Goal: Use online tool/utility: Utilize a website feature to perform a specific function

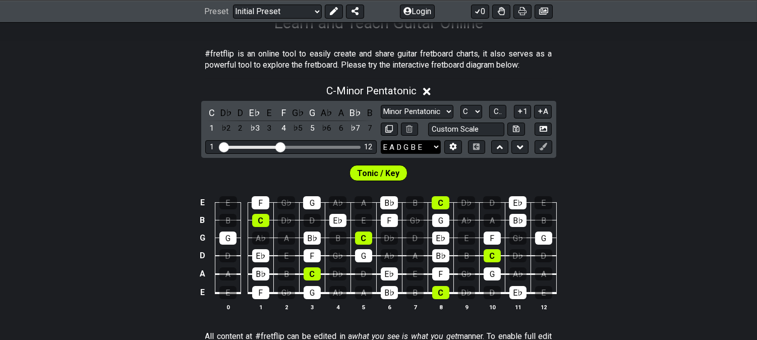
scroll to position [224, 0]
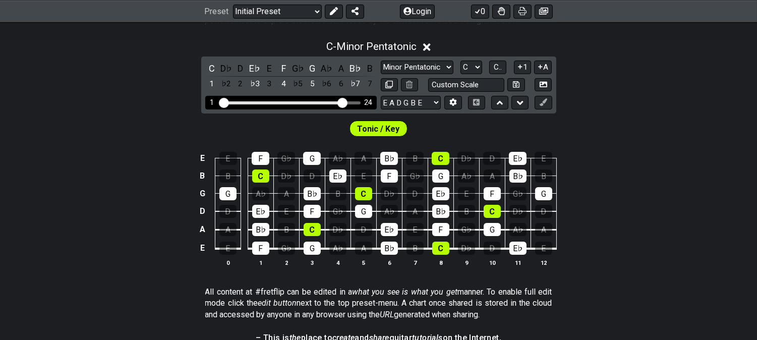
drag, startPoint x: 280, startPoint y: 101, endPoint x: 344, endPoint y: 101, distance: 63.6
click at [344, 102] on input "Visible fret range" at bounding box center [291, 102] width 143 height 0
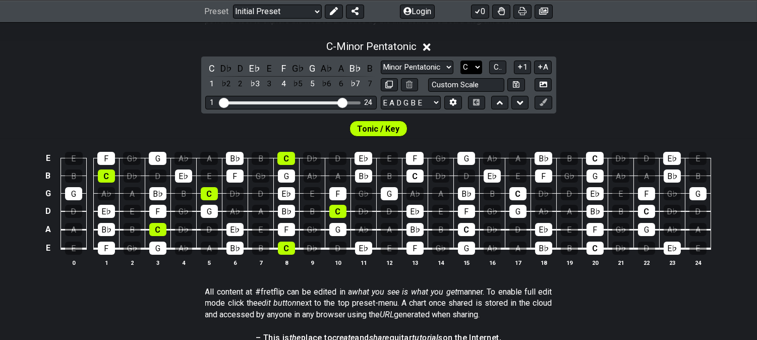
click at [475, 64] on select "A♭ A A♯ B♭ B C C♯ D♭ D D♯ E♭ E F F♯ G♭ G G♯" at bounding box center [472, 68] width 22 height 14
select select "A"
click at [461, 61] on select "A♭ A A♯ B♭ B C C♯ D♭ D D♯ E♭ E F F♯ G♭ G G♯" at bounding box center [472, 68] width 22 height 14
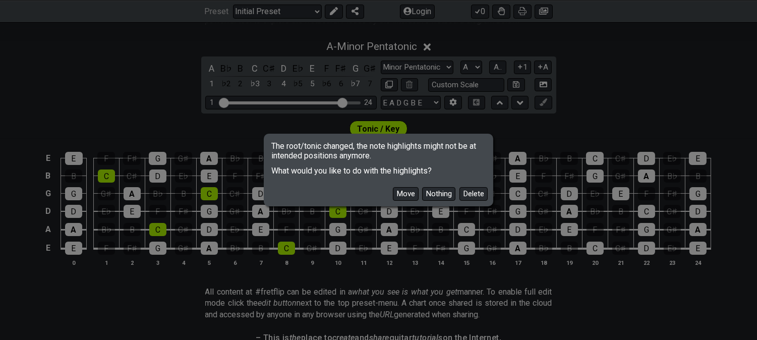
click at [402, 70] on div "The root/tonic changed, the note highlights might not be at intended positions …" at bounding box center [378, 170] width 757 height 340
click at [472, 189] on button "Delete" at bounding box center [474, 194] width 28 height 14
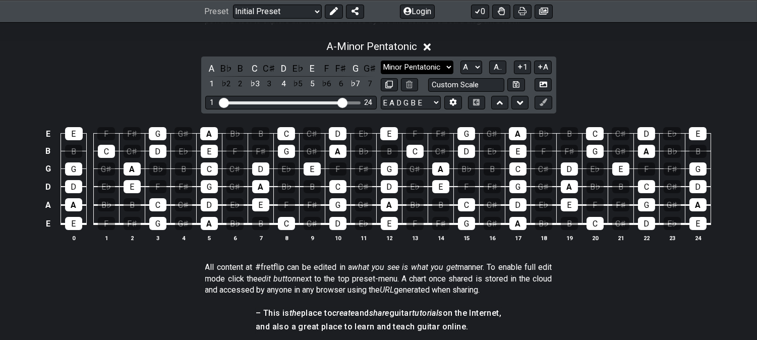
click at [401, 66] on select "Minor Pentatonic Click to edit Minor Pentatonic Major Pentatonic Minor Blues Ma…" at bounding box center [417, 68] width 73 height 14
click at [135, 69] on div "A - Minor Pentatonic A B♭ B C C♯ D E♭ E F F♯ G G♯ 1 ♭2 2 ♭3 3 4 ♭5 5 ♭6 6 ♭7 7 …" at bounding box center [378, 145] width 757 height 222
click at [430, 63] on select "Minor Pentatonic Click to edit Minor Pentatonic Major Pentatonic Minor Blues Ma…" at bounding box center [417, 68] width 73 height 14
click at [540, 101] on icon at bounding box center [544, 102] width 8 height 8
click at [543, 104] on icon at bounding box center [544, 102] width 8 height 8
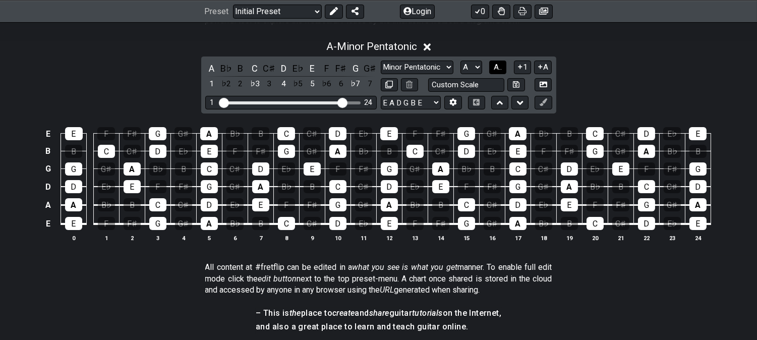
click at [495, 68] on span "A.." at bounding box center [498, 67] width 8 height 9
click at [280, 65] on div "4" at bounding box center [283, 69] width 13 height 14
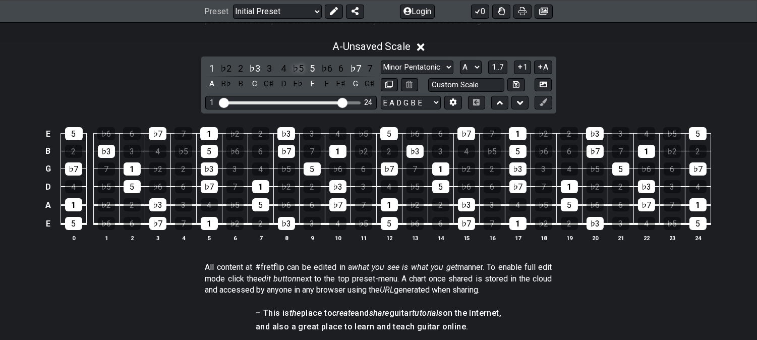
click at [300, 66] on div "♭5" at bounding box center [298, 69] width 13 height 14
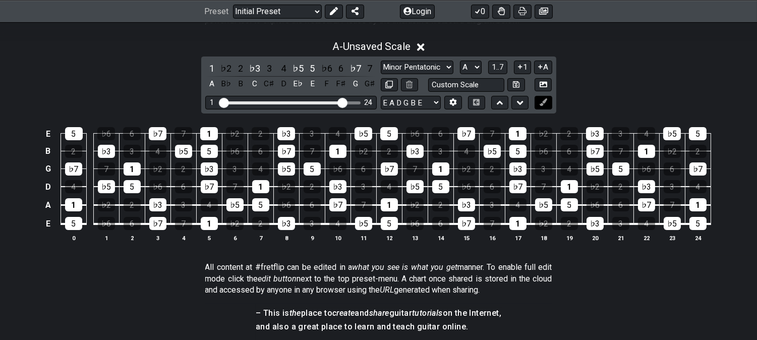
click at [547, 101] on icon at bounding box center [544, 102] width 8 height 8
click at [543, 102] on icon at bounding box center [544, 102] width 8 height 8
click at [544, 106] on icon at bounding box center [544, 102] width 8 height 8
click at [548, 105] on button at bounding box center [543, 103] width 17 height 14
click at [548, 103] on button at bounding box center [543, 103] width 17 height 14
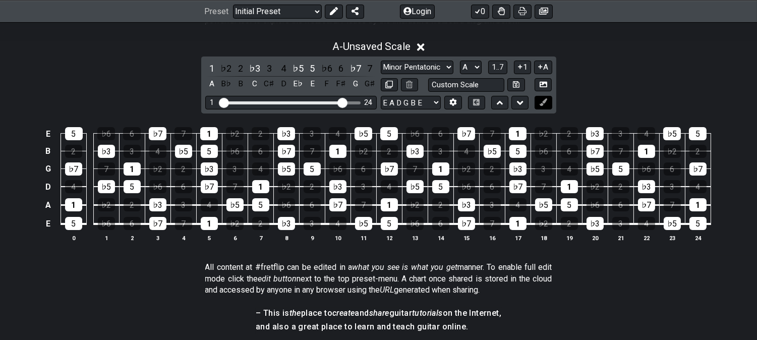
click at [548, 103] on button at bounding box center [543, 103] width 17 height 14
click at [407, 66] on select "Minor Pentatonic Click to edit Minor Pentatonic Major Pentatonic Minor Blues Ma…" at bounding box center [417, 68] width 73 height 14
select select "Sym. Dim. / Half-Whole"
click at [381, 61] on select "Minor Pentatonic Click to edit Minor Pentatonic Major Pentatonic Minor Blues Ma…" at bounding box center [417, 68] width 73 height 14
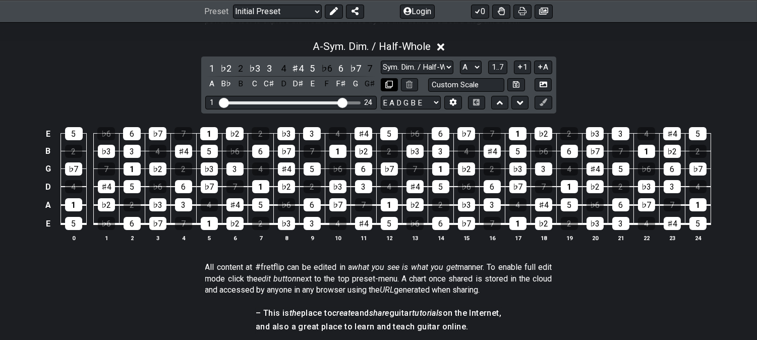
click at [393, 88] on button at bounding box center [389, 85] width 17 height 14
select select "Sym. Dim. / Half-Whole"
select select "A"
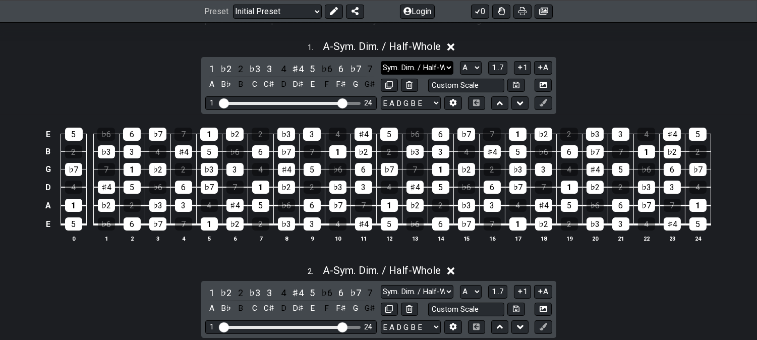
click at [403, 72] on select "Minor Pentatonic Click to edit Minor Pentatonic Major Pentatonic Minor Blues Ma…" at bounding box center [417, 68] width 73 height 14
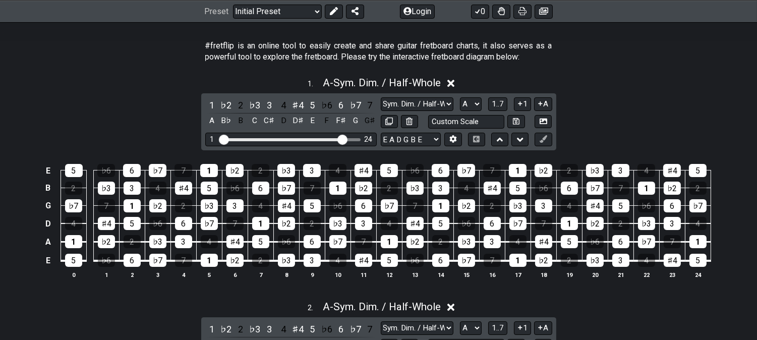
scroll to position [168, 0]
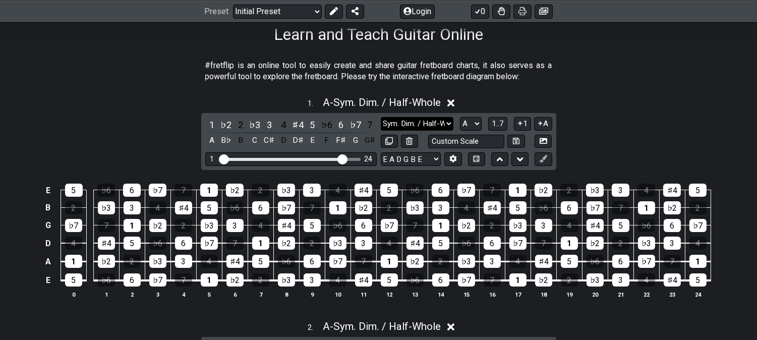
click at [390, 126] on select "Minor Pentatonic Click to edit Minor Pentatonic Major Pentatonic Minor Blues Ma…" at bounding box center [417, 124] width 73 height 14
click at [381, 117] on select "Minor Pentatonic Click to edit Minor Pentatonic Major Pentatonic Minor Blues Ma…" at bounding box center [417, 124] width 73 height 14
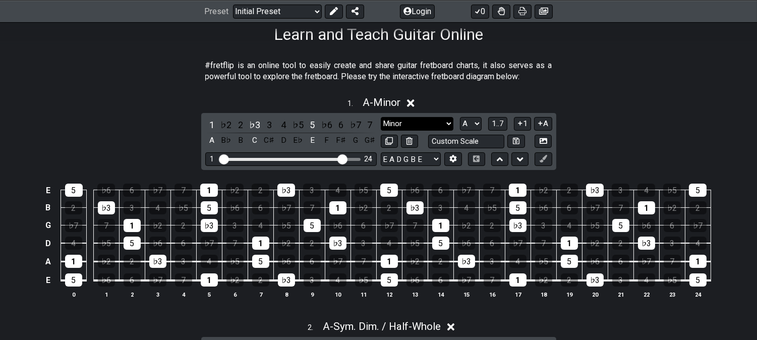
click at [432, 123] on select "Minor Pentatonic Click to edit Minor Pentatonic Major Pentatonic Minor Blues Ma…" at bounding box center [417, 124] width 73 height 14
select select "Minor Pentatonic"
click at [381, 117] on select "Minor Pentatonic Click to edit Minor Pentatonic Major Pentatonic Minor Blues Ma…" at bounding box center [417, 124] width 73 height 14
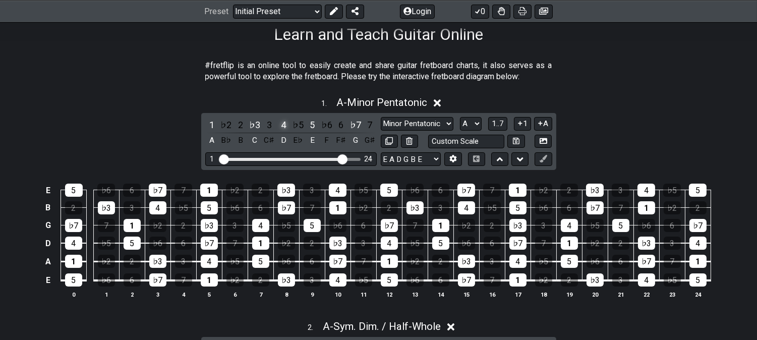
click at [283, 127] on div "4" at bounding box center [283, 125] width 13 height 14
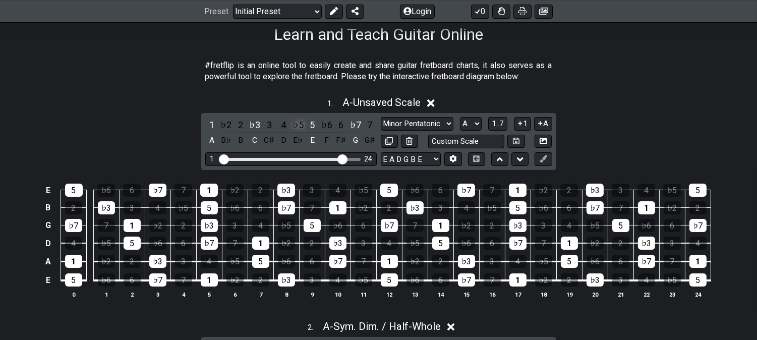
click at [294, 125] on div "♭5" at bounding box center [298, 125] width 13 height 14
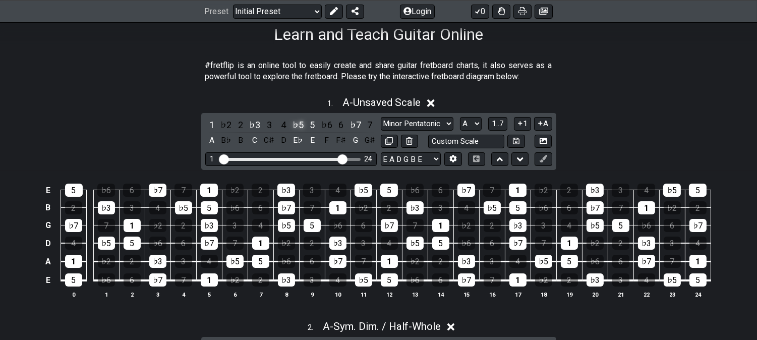
click at [297, 125] on div "♭5" at bounding box center [298, 125] width 13 height 14
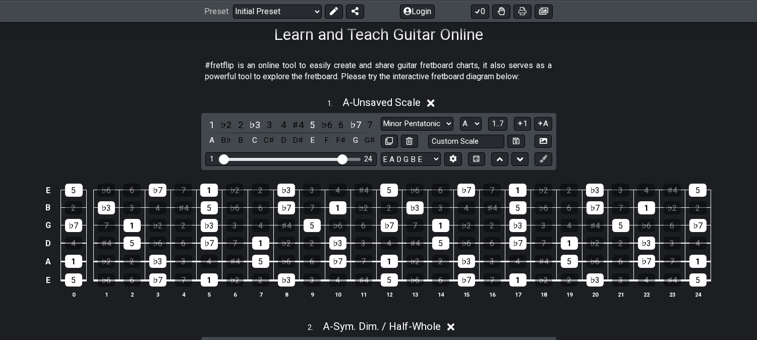
click at [297, 125] on div "♯4" at bounding box center [298, 125] width 13 height 14
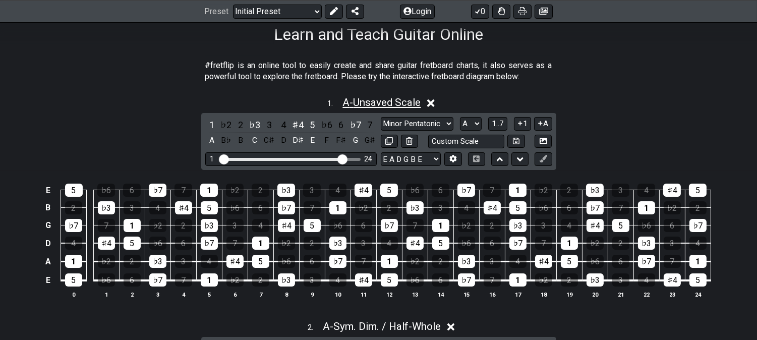
click at [404, 103] on span "A - Unsaved Scale" at bounding box center [382, 102] width 78 height 12
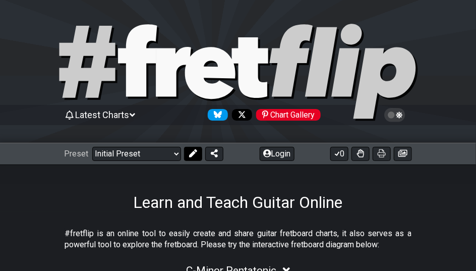
click at [191, 154] on icon at bounding box center [193, 153] width 8 height 8
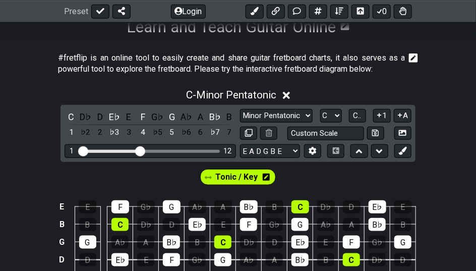
scroll to position [280, 0]
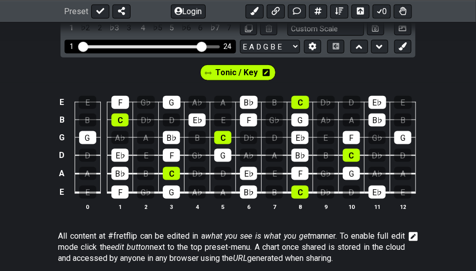
drag, startPoint x: 141, startPoint y: 44, endPoint x: 200, endPoint y: 51, distance: 59.4
click at [200, 46] on input "Visible fret range" at bounding box center [150, 46] width 143 height 0
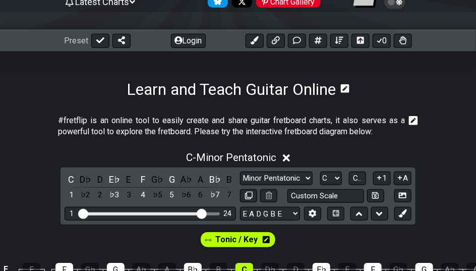
scroll to position [112, 0]
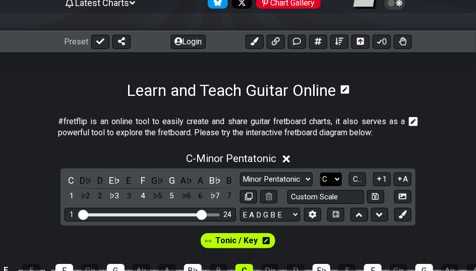
click at [329, 177] on select "A♭ A A♯ B♭ B C C♯ D♭ D D♯ E♭ E F F♯ G♭ G G♯" at bounding box center [331, 180] width 22 height 14
select select "A"
click at [320, 173] on select "A♭ A A♯ B♭ B C C♯ D♭ D D♯ E♭ E F F♯ G♭ G G♯" at bounding box center [331, 180] width 22 height 14
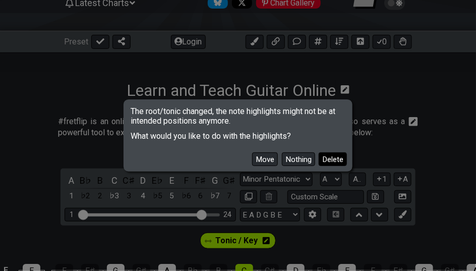
click at [330, 161] on button "Delete" at bounding box center [333, 159] width 28 height 14
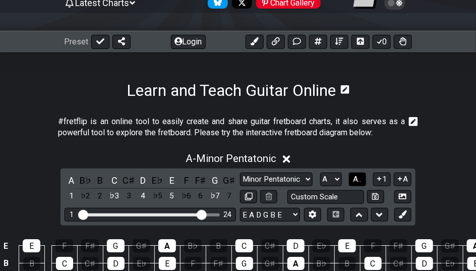
click at [352, 177] on button "A.." at bounding box center [357, 180] width 17 height 14
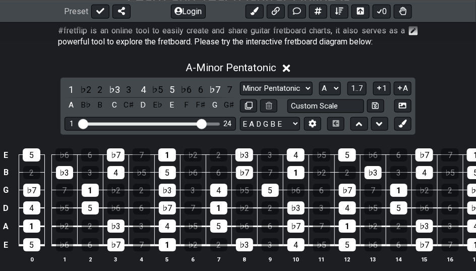
scroll to position [224, 0]
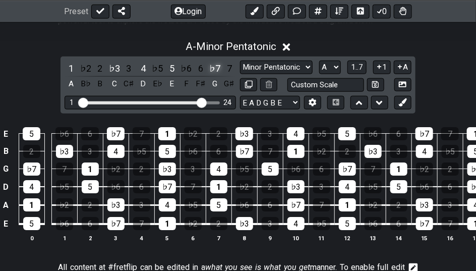
click at [215, 67] on div "♭7" at bounding box center [214, 69] width 13 height 14
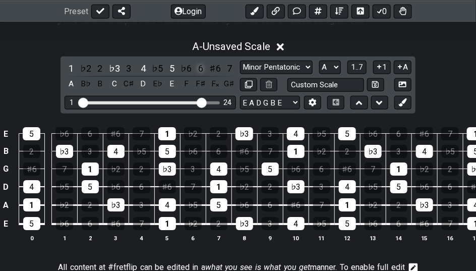
click at [204, 64] on div "6" at bounding box center [200, 69] width 13 height 14
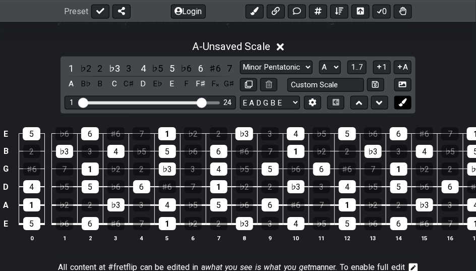
click at [398, 102] on button at bounding box center [403, 103] width 17 height 14
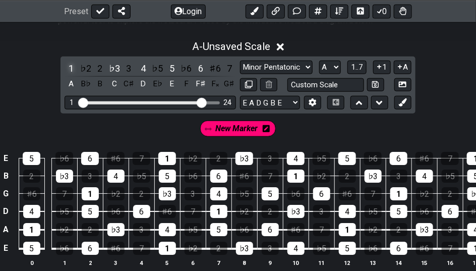
click at [67, 66] on div "1" at bounding box center [71, 69] width 13 height 14
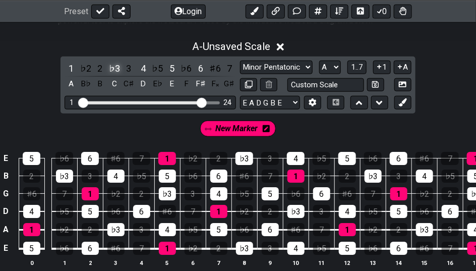
click at [117, 62] on div "♭3" at bounding box center [114, 69] width 13 height 14
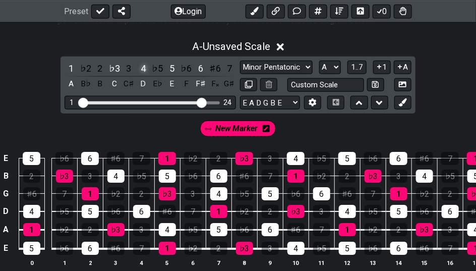
click at [141, 66] on div "4" at bounding box center [143, 69] width 13 height 14
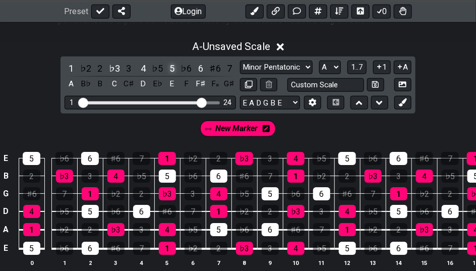
click at [169, 66] on div "5" at bounding box center [172, 69] width 13 height 14
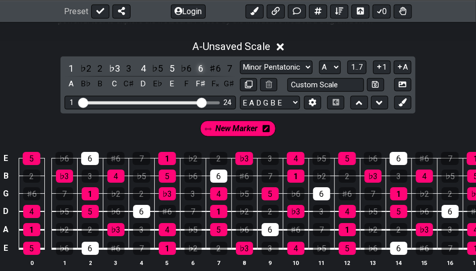
click at [198, 66] on div "6" at bounding box center [200, 69] width 13 height 14
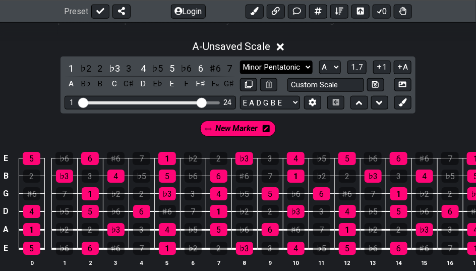
click at [281, 66] on select "Minor Pentatonic Click to edit Minor Pentatonic Major Pentatonic Minor Blues Ma…" at bounding box center [276, 68] width 73 height 14
click at [240, 61] on select "Minor Pentatonic Click to edit Minor Pentatonic Major Pentatonic Minor Blues Ma…" at bounding box center [276, 68] width 73 height 14
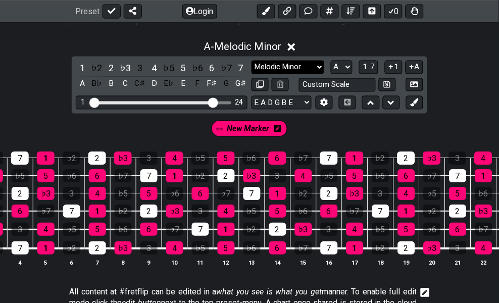
click at [267, 67] on select "Minor Pentatonic Click to edit Minor Pentatonic Major Pentatonic Minor Blues Ma…" at bounding box center [287, 68] width 73 height 14
select select "Minor Pentatonic"
click at [251, 61] on select "Minor Pentatonic Click to edit Minor Pentatonic Major Pentatonic Minor Blues Ma…" at bounding box center [287, 68] width 73 height 14
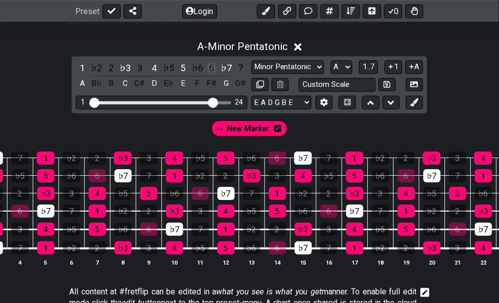
click at [211, 66] on div "6" at bounding box center [211, 69] width 13 height 14
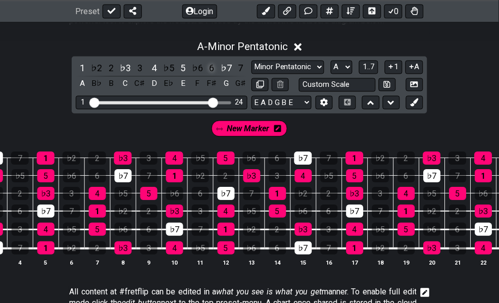
click at [209, 66] on div "6" at bounding box center [211, 69] width 13 height 14
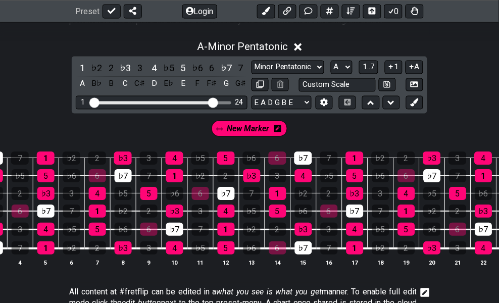
click at [229, 133] on div "New Marker" at bounding box center [249, 129] width 80 height 20
click at [226, 64] on div "♭7" at bounding box center [226, 69] width 13 height 14
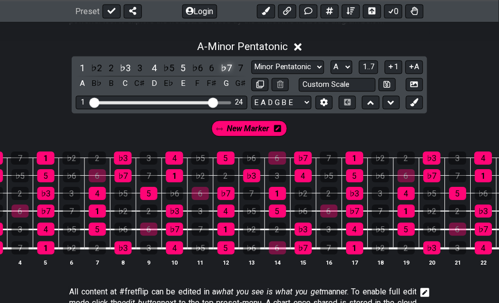
click at [224, 67] on div "♭7" at bounding box center [226, 69] width 13 height 14
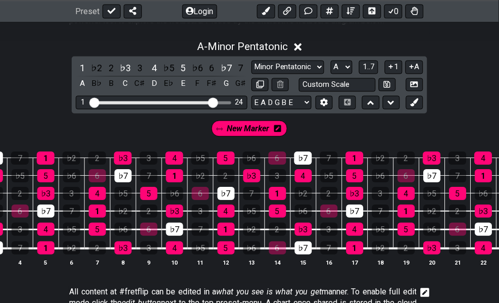
click at [233, 132] on span "New Marker" at bounding box center [248, 129] width 42 height 15
click at [231, 65] on div "♭7" at bounding box center [226, 69] width 13 height 14
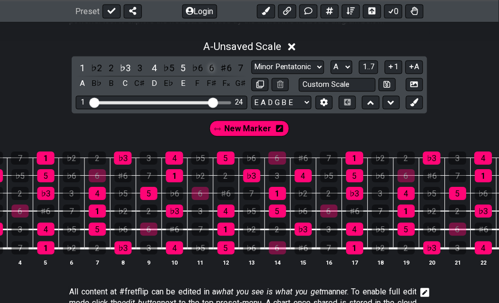
click at [214, 67] on div "6" at bounding box center [211, 69] width 13 height 14
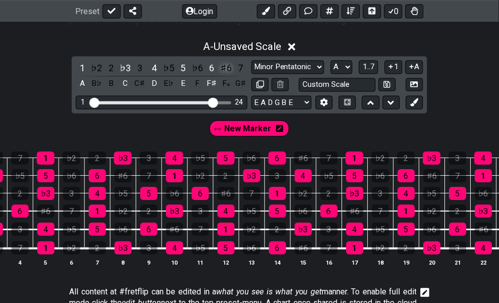
click at [231, 65] on div "♯6" at bounding box center [226, 69] width 13 height 14
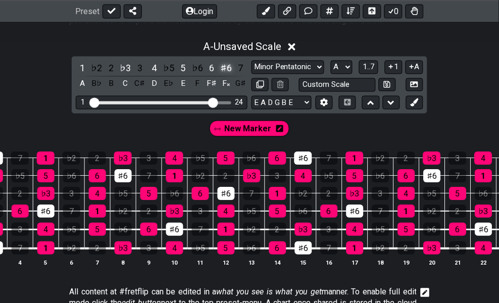
click at [231, 65] on div "♯6" at bounding box center [226, 69] width 13 height 14
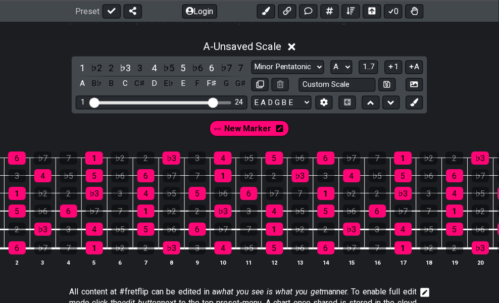
scroll to position [0, 71]
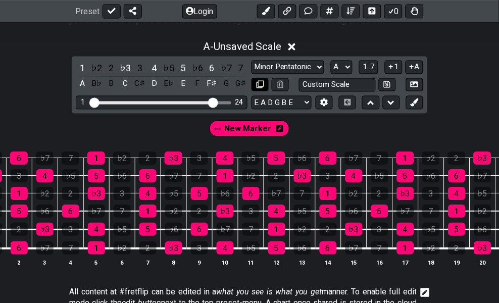
click at [253, 80] on button at bounding box center [259, 85] width 17 height 14
select select "A"
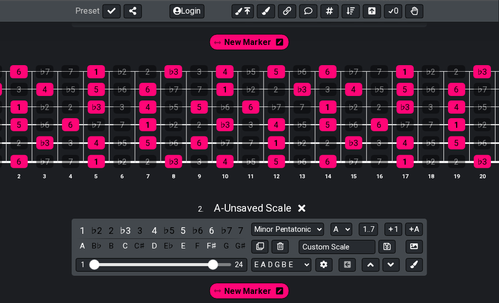
scroll to position [392, 0]
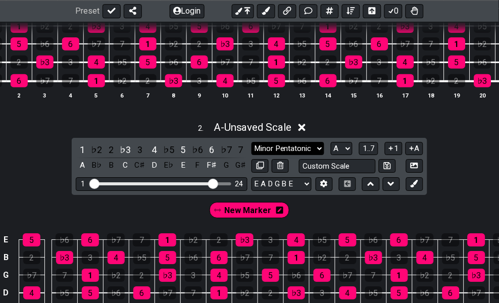
click at [261, 155] on select "Minor Pentatonic Click to edit Minor Pentatonic Major Pentatonic Minor Blues Ma…" at bounding box center [287, 149] width 73 height 14
select select "Major Pentatonic"
click at [251, 150] on select "Minor Pentatonic Click to edit Minor Pentatonic Major Pentatonic Minor Blues Ma…" at bounding box center [287, 149] width 73 height 14
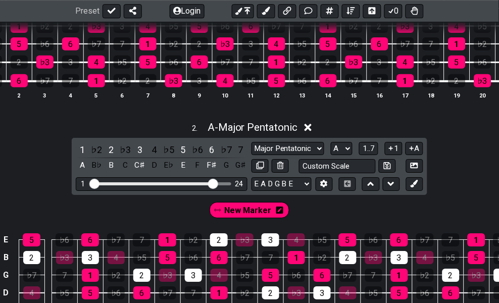
click at [281, 220] on div "New Marker" at bounding box center [249, 210] width 84 height 20
drag, startPoint x: 281, startPoint y: 221, endPoint x: 281, endPoint y: 226, distance: 5.1
click at [281, 220] on div "New Marker" at bounding box center [249, 210] width 84 height 20
click at [284, 218] on div "New Marker" at bounding box center [249, 210] width 80 height 16
click at [277, 213] on icon at bounding box center [279, 209] width 7 height 7
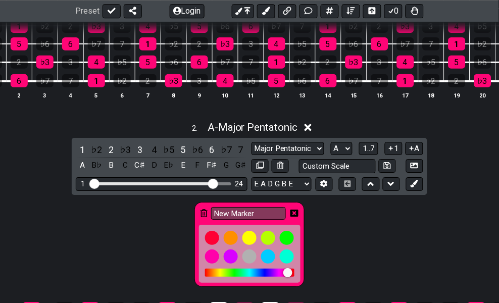
click at [204, 217] on icon at bounding box center [203, 213] width 7 height 8
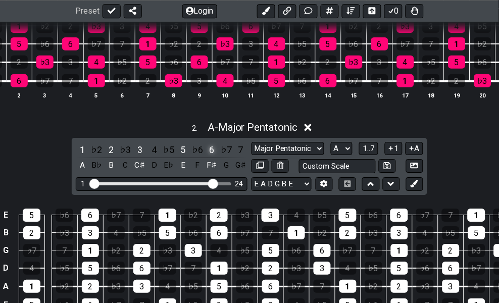
click at [211, 156] on div "6" at bounding box center [211, 150] width 13 height 14
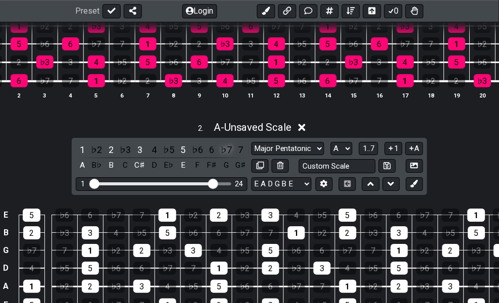
click at [226, 155] on div "♭7" at bounding box center [226, 150] width 13 height 14
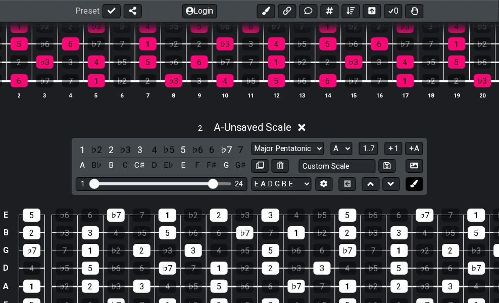
click at [420, 191] on button at bounding box center [414, 184] width 17 height 14
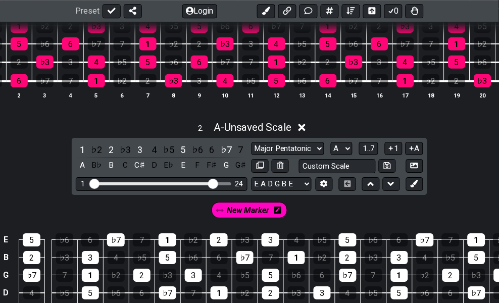
click at [281, 218] on div "New Marker" at bounding box center [249, 210] width 76 height 16
click at [279, 213] on icon at bounding box center [277, 209] width 7 height 7
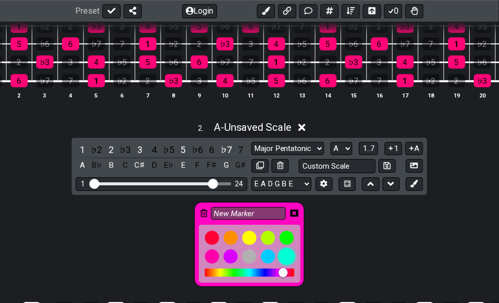
click at [285, 265] on div at bounding box center [286, 256] width 17 height 17
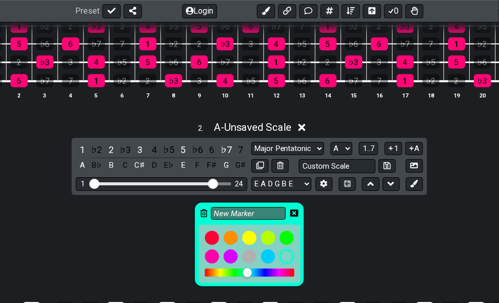
click at [293, 217] on div "New Marker" at bounding box center [249, 244] width 110 height 85
click at [296, 216] on icon at bounding box center [294, 213] width 8 height 15
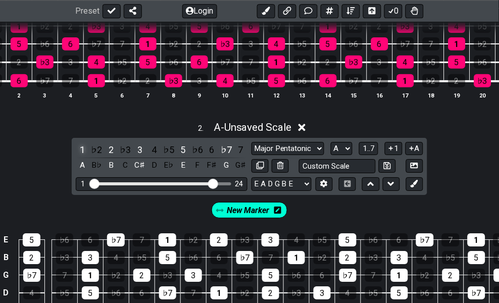
click at [84, 155] on div "1" at bounding box center [82, 150] width 13 height 14
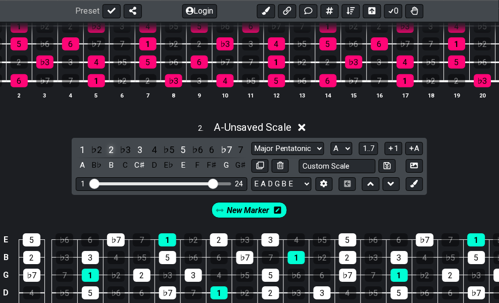
click at [112, 156] on div "2" at bounding box center [110, 150] width 13 height 14
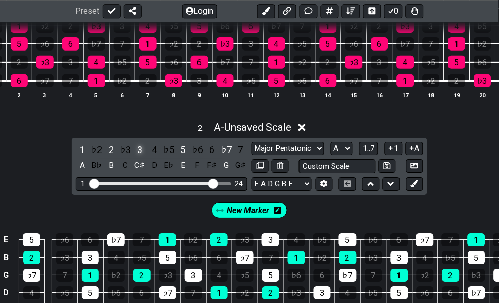
click at [139, 155] on div "3" at bounding box center [139, 150] width 13 height 14
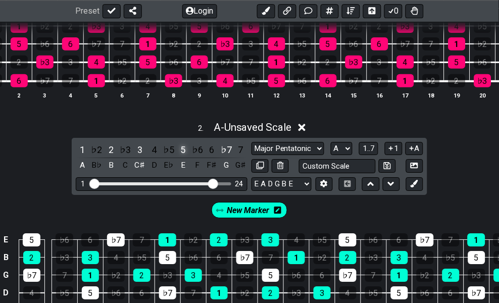
click at [181, 156] on div "5" at bounding box center [183, 150] width 13 height 14
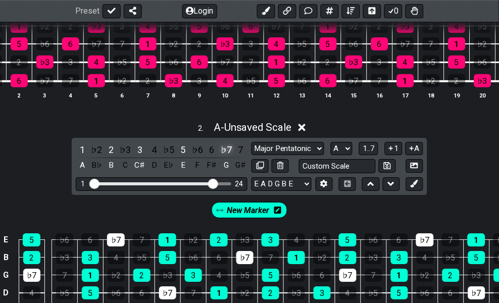
click at [227, 154] on div "♭7" at bounding box center [226, 150] width 13 height 14
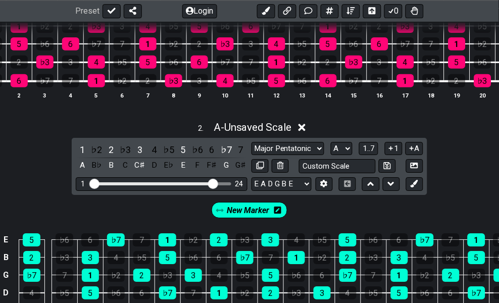
click at [246, 216] on span "New Marker" at bounding box center [248, 210] width 42 height 15
click at [239, 133] on span "A - Unsaved Scale" at bounding box center [252, 127] width 78 height 12
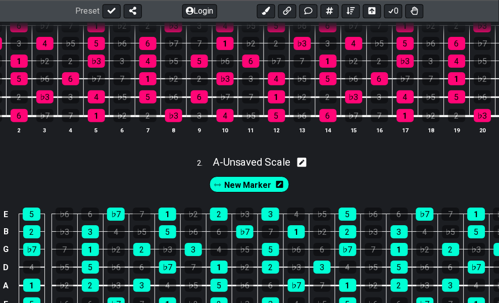
scroll to position [224, 0]
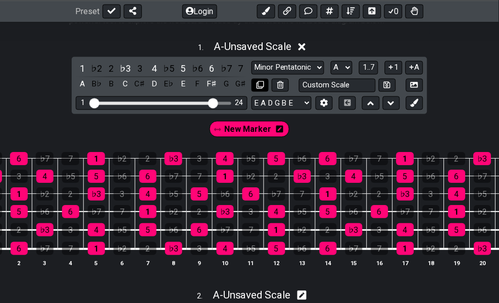
click at [259, 89] on button at bounding box center [259, 86] width 17 height 14
select select "A"
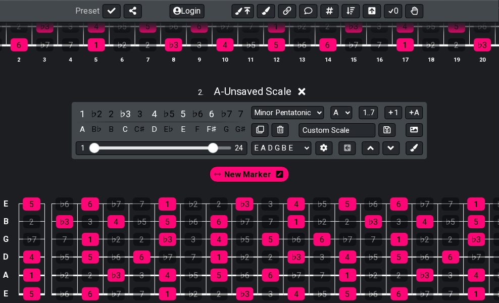
scroll to position [448, 0]
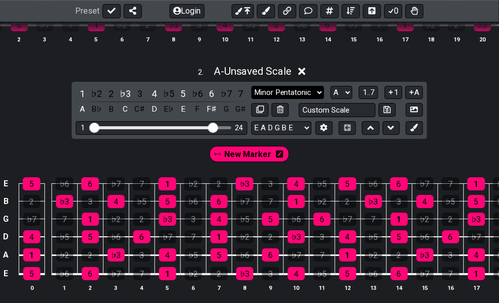
click at [263, 99] on select "Minor Pentatonic Click to edit Minor Pentatonic Major Pentatonic Minor Blues Ma…" at bounding box center [287, 93] width 73 height 14
click at [251, 94] on select "Minor Pentatonic Click to edit Minor Pentatonic Major Pentatonic Minor Blues Ma…" at bounding box center [287, 93] width 73 height 14
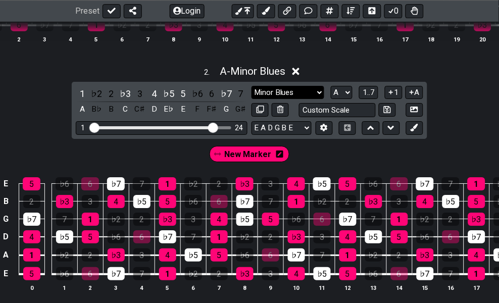
click at [284, 98] on select "Minor Pentatonic Click to edit Minor Pentatonic Major Pentatonic Minor Blues Ma…" at bounding box center [287, 93] width 73 height 14
select select "Minor Pentatonic"
click at [251, 94] on select "Minor Pentatonic Click to edit Minor Pentatonic Major Pentatonic Minor Blues Ma…" at bounding box center [287, 93] width 73 height 14
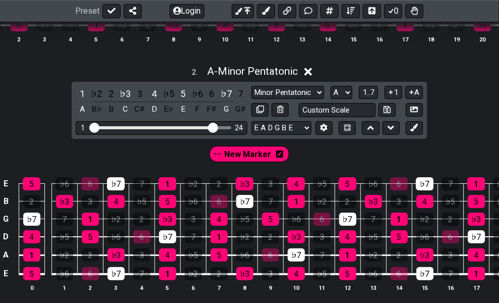
click at [259, 161] on span "New Marker" at bounding box center [248, 154] width 47 height 15
click at [212, 99] on div "6" at bounding box center [211, 94] width 13 height 14
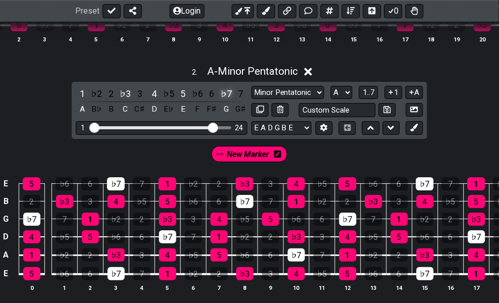
click at [224, 100] on div "♭7" at bounding box center [226, 94] width 13 height 14
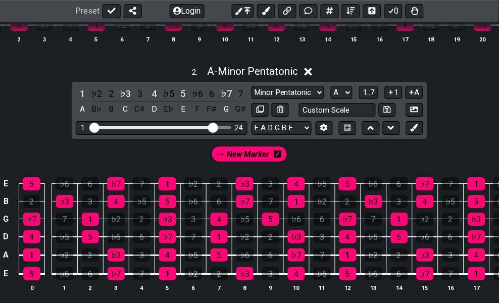
click at [255, 158] on span "New Marker" at bounding box center [248, 154] width 42 height 15
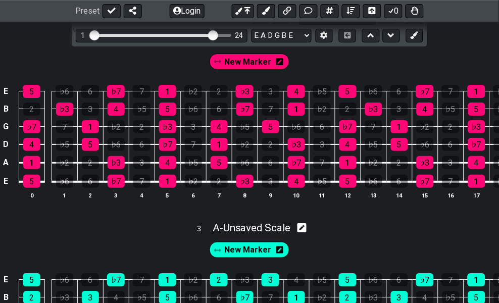
scroll to position [505, 0]
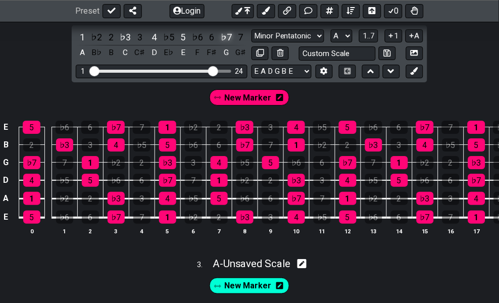
click at [229, 44] on div "♭7" at bounding box center [226, 37] width 13 height 14
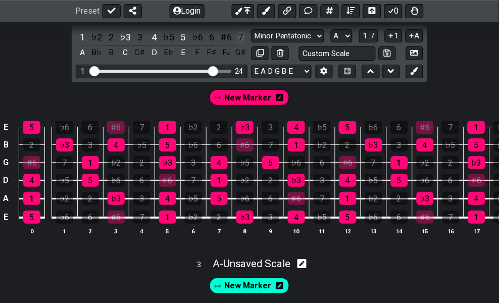
click at [245, 44] on div "7" at bounding box center [240, 37] width 13 height 14
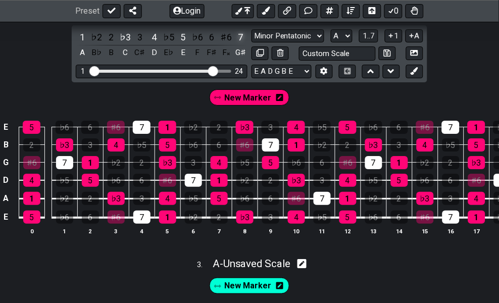
click at [243, 44] on div "7" at bounding box center [240, 37] width 13 height 14
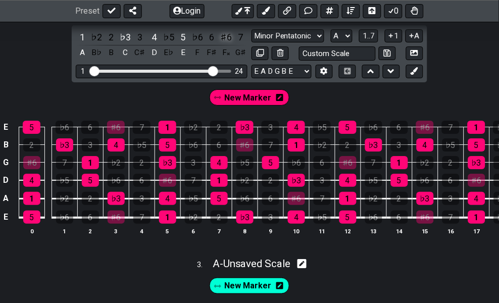
click at [229, 39] on div "♯6" at bounding box center [226, 37] width 13 height 14
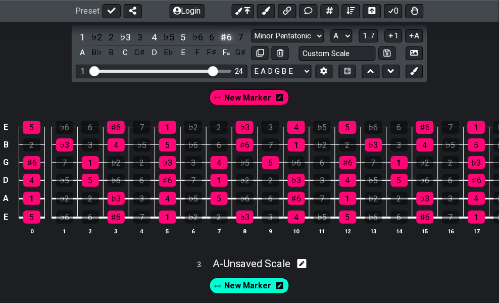
click at [230, 43] on div "♯6" at bounding box center [226, 37] width 13 height 14
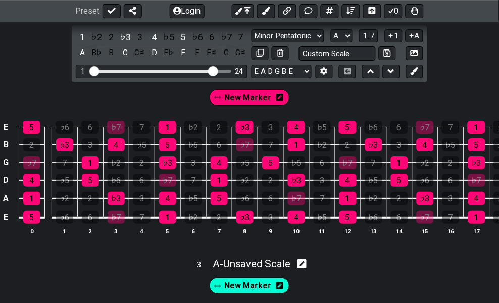
click at [230, 43] on div "♭7" at bounding box center [226, 37] width 13 height 14
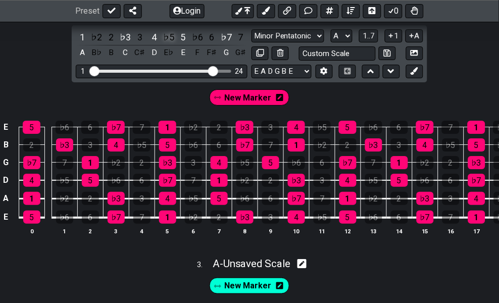
drag, startPoint x: 156, startPoint y: 44, endPoint x: 165, endPoint y: 47, distance: 9.1
click at [161, 46] on div "1 ♭2 2 ♭3 3 4 ♭5 5 ♭6 6 ♭7 7 A B♭ B C C♯ D E♭ E F F♯ G G♯" at bounding box center [162, 45] width 172 height 30
click at [170, 42] on div "♭5" at bounding box center [168, 37] width 13 height 14
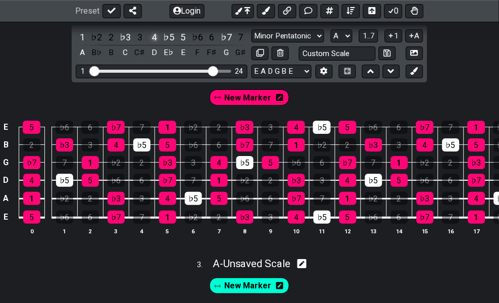
click at [157, 44] on div "4" at bounding box center [154, 37] width 13 height 14
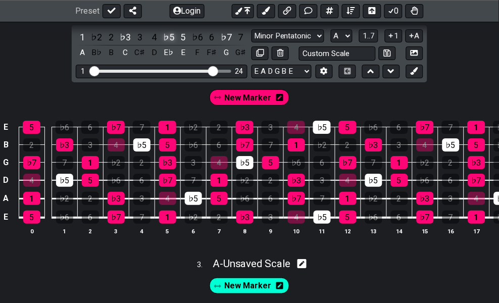
click at [162, 44] on div "♭5" at bounding box center [168, 37] width 13 height 14
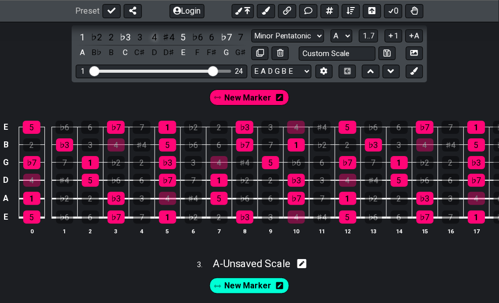
click at [153, 44] on div "4" at bounding box center [154, 37] width 13 height 14
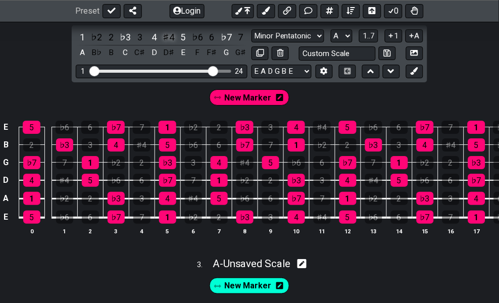
click at [174, 44] on div "♯4" at bounding box center [168, 37] width 13 height 14
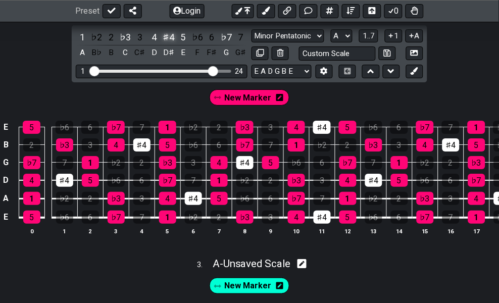
click at [170, 44] on div "♯4" at bounding box center [168, 37] width 13 height 14
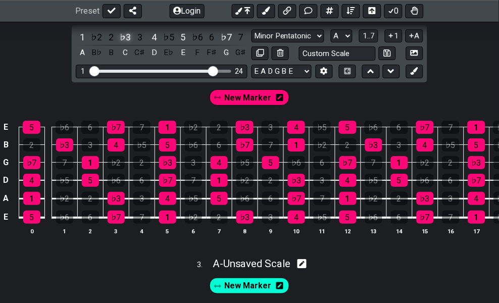
click at [127, 44] on div "♭3" at bounding box center [125, 37] width 13 height 14
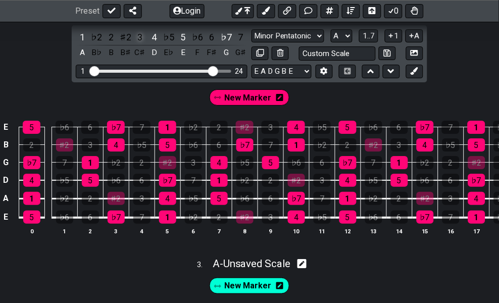
click at [142, 44] on div "3" at bounding box center [139, 37] width 13 height 14
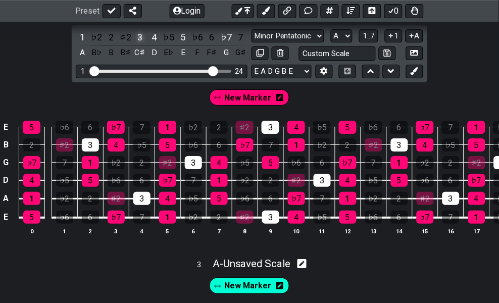
click at [142, 44] on div "3" at bounding box center [139, 37] width 13 height 14
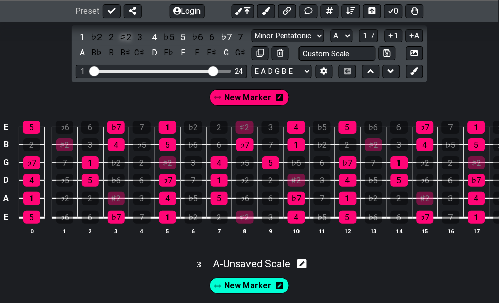
click at [130, 43] on div "♯2" at bounding box center [125, 37] width 13 height 14
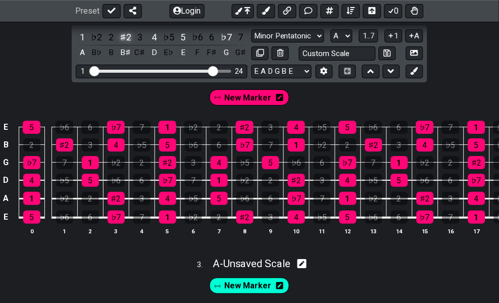
click at [130, 43] on div "♯2" at bounding box center [125, 37] width 13 height 14
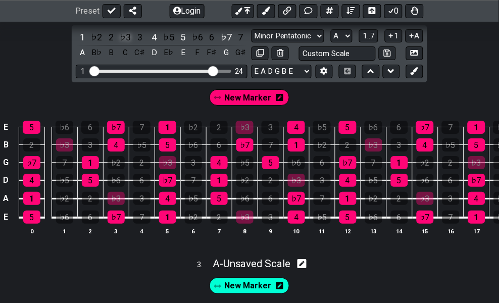
click at [131, 43] on div "♭3" at bounding box center [125, 37] width 13 height 14
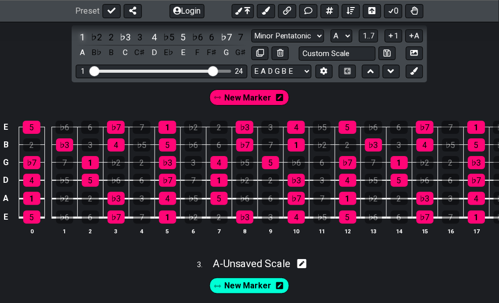
click at [78, 42] on div "1" at bounding box center [82, 37] width 13 height 14
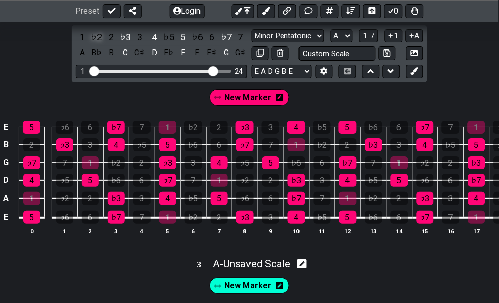
click at [96, 44] on div "♭2" at bounding box center [96, 37] width 13 height 14
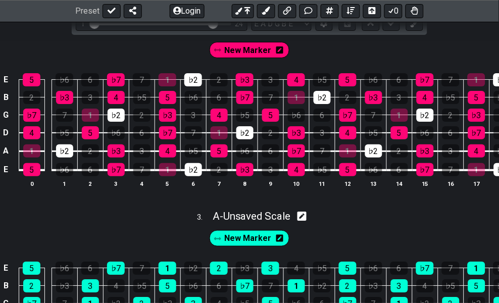
scroll to position [673, 0]
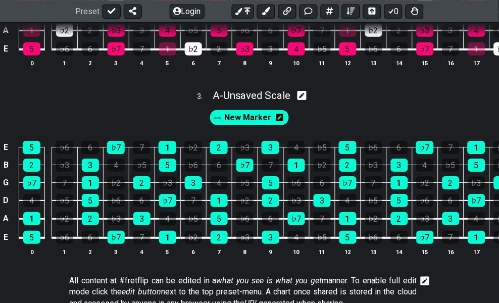
click at [250, 101] on span "A - Unsaved Scale" at bounding box center [251, 95] width 78 height 12
select select "Major Pentatonic"
select select "A"
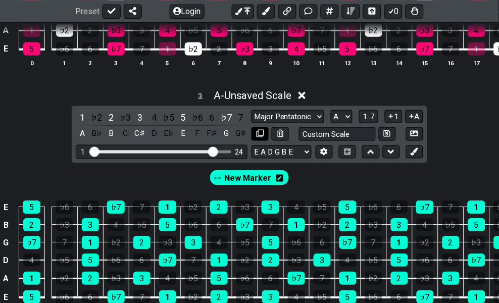
click at [254, 141] on button at bounding box center [259, 134] width 17 height 14
select select "Major Pentatonic"
select select "A"
click at [260, 137] on icon at bounding box center [260, 134] width 8 height 8
select select "Major Pentatonic"
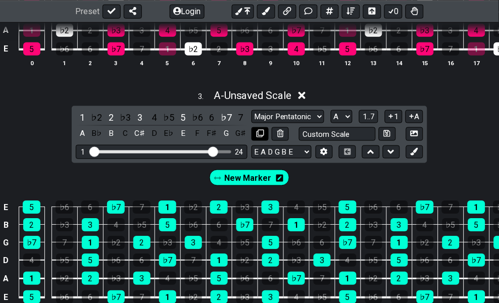
select select "A"
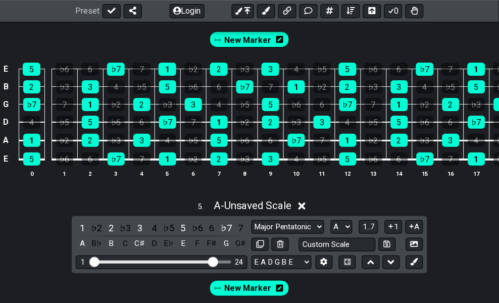
scroll to position [1121, 0]
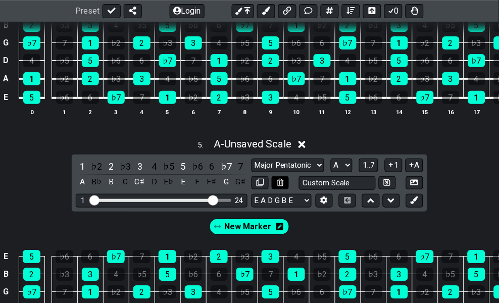
click at [278, 186] on icon at bounding box center [280, 183] width 7 height 8
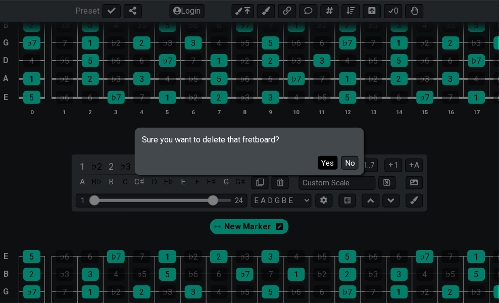
click at [322, 160] on button "Yes" at bounding box center [328, 163] width 20 height 14
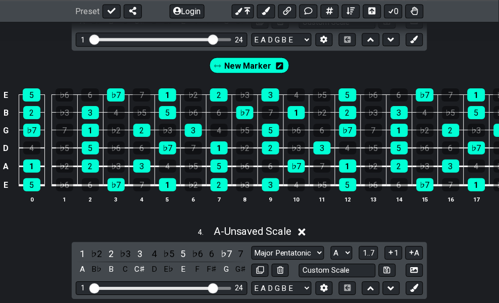
scroll to position [729, 0]
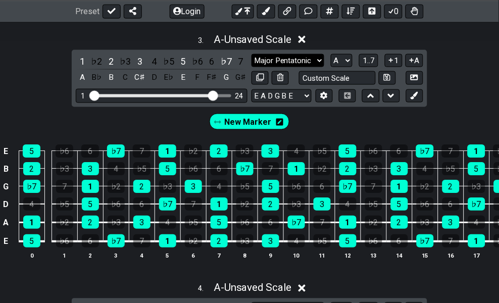
click at [272, 68] on select "Minor Pentatonic Click to edit Minor Pentatonic Major Pentatonic Minor Blues Ma…" at bounding box center [287, 61] width 73 height 14
click at [251, 68] on select "Minor Pentatonic Click to edit Minor Pentatonic Major Pentatonic Minor Blues Ma…" at bounding box center [287, 61] width 73 height 14
click at [281, 68] on select "Minor Pentatonic Click to edit Minor Pentatonic Major Pentatonic Minor Blues Ma…" at bounding box center [287, 61] width 73 height 14
click at [251, 68] on select "Minor Pentatonic Click to edit Minor Pentatonic Major Pentatonic Minor Blues Ma…" at bounding box center [287, 61] width 73 height 14
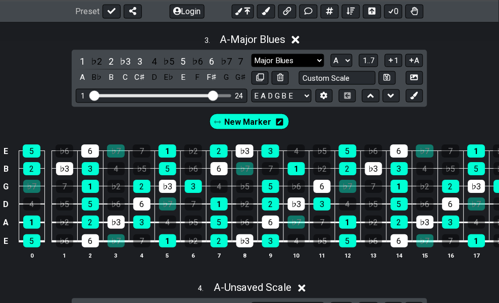
click at [276, 68] on select "Minor Pentatonic Click to edit Minor Pentatonic Major Pentatonic Minor Blues Ma…" at bounding box center [287, 61] width 73 height 14
select select "Major Pentatonic"
click at [251, 68] on select "Minor Pentatonic Click to edit Minor Pentatonic Major Pentatonic Minor Blues Ma…" at bounding box center [287, 61] width 73 height 14
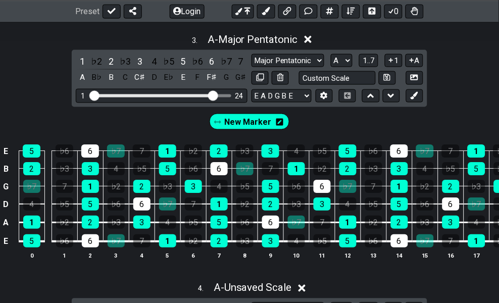
click at [252, 130] on span "New Marker" at bounding box center [248, 122] width 47 height 15
click at [211, 68] on div "6" at bounding box center [211, 62] width 13 height 14
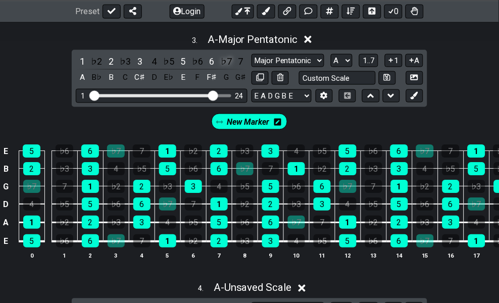
click at [230, 68] on div "♭7" at bounding box center [226, 62] width 13 height 14
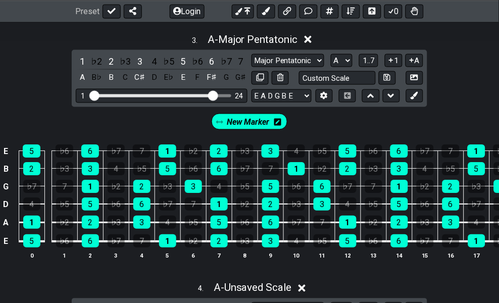
click at [245, 130] on span "New Marker" at bounding box center [248, 122] width 42 height 15
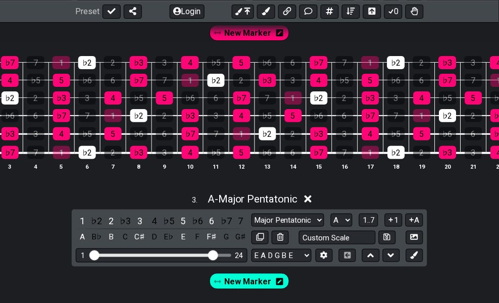
scroll to position [505, 0]
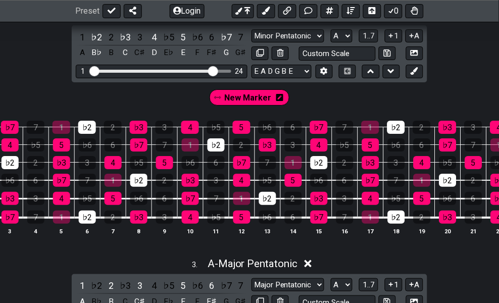
click at [71, 270] on div "3 . A - Major Pentatonic" at bounding box center [249, 260] width 499 height 19
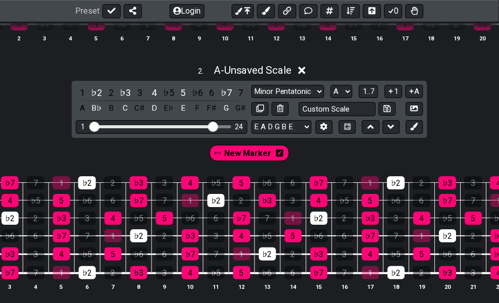
scroll to position [448, 0]
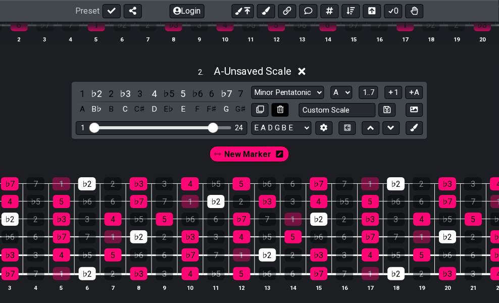
click at [281, 113] on icon at bounding box center [280, 109] width 7 height 8
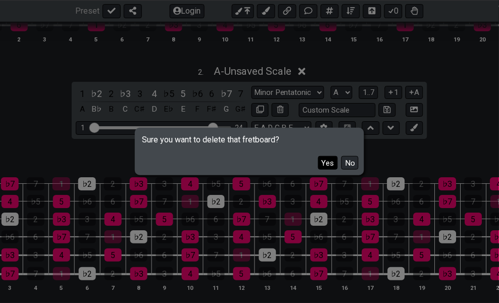
click at [322, 163] on button "Yes" at bounding box center [328, 163] width 20 height 14
select select "Major Pentatonic"
select select "A"
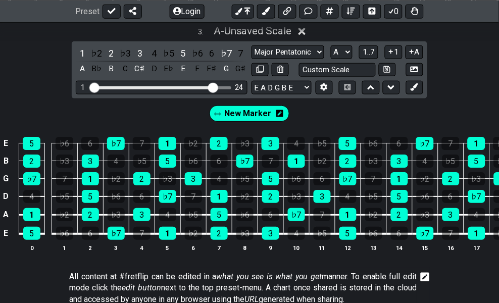
scroll to position [617, 0]
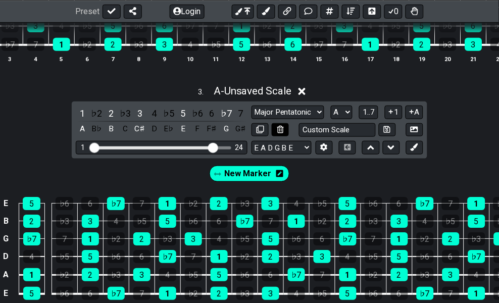
click at [283, 133] on icon at bounding box center [280, 130] width 7 height 8
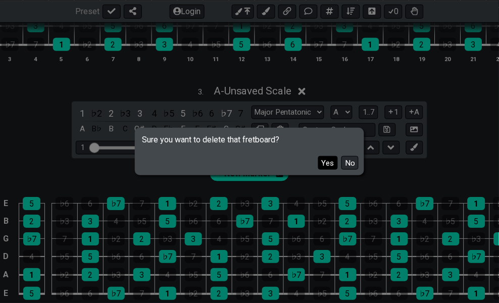
click at [327, 161] on button "Yes" at bounding box center [328, 163] width 20 height 14
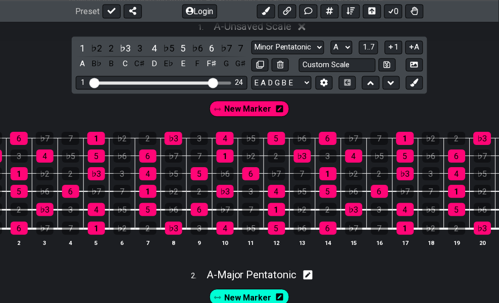
scroll to position [224, 0]
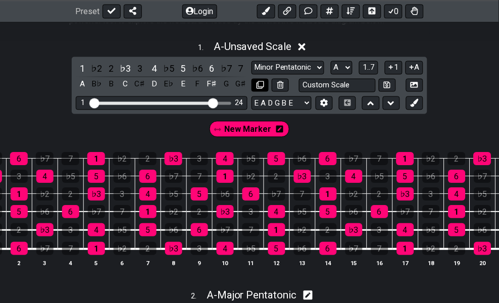
click at [262, 84] on icon at bounding box center [260, 85] width 8 height 8
select select "A"
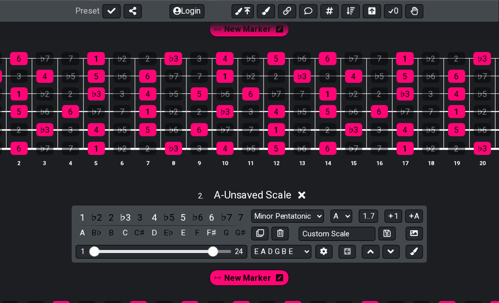
scroll to position [448, 0]
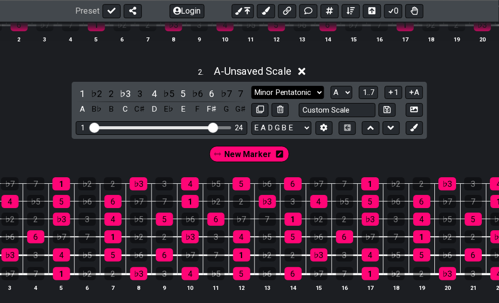
click at [273, 97] on select "Minor Pentatonic Click to edit Minor Pentatonic Major Pentatonic Minor Blues Ma…" at bounding box center [287, 93] width 73 height 14
click at [251, 94] on select "Minor Pentatonic Click to edit Minor Pentatonic Major Pentatonic Minor Blues Ma…" at bounding box center [287, 93] width 73 height 14
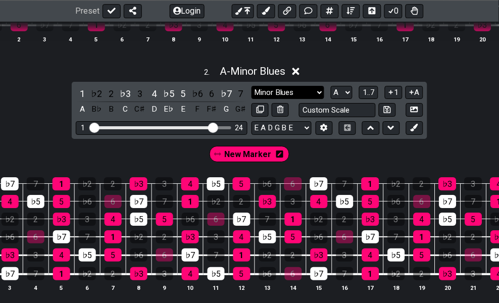
click at [281, 99] on select "Minor Pentatonic Click to edit Minor Pentatonic Major Pentatonic Minor Blues Ma…" at bounding box center [287, 93] width 73 height 14
select select "Minor Pentatonic"
click at [251, 94] on select "Minor Pentatonic Click to edit Minor Pentatonic Major Pentatonic Minor Blues Ma…" at bounding box center [287, 93] width 73 height 14
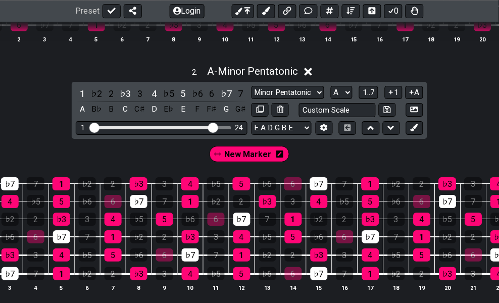
click at [236, 158] on span "New Marker" at bounding box center [248, 154] width 47 height 15
click at [214, 100] on div "6" at bounding box center [211, 94] width 13 height 14
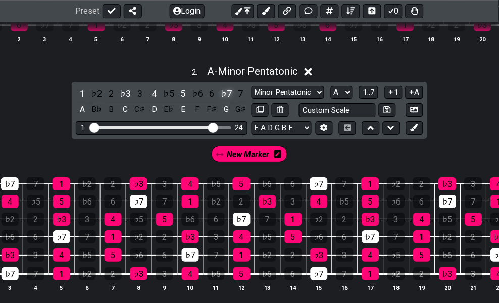
click at [223, 100] on div "♭7" at bounding box center [226, 94] width 13 height 14
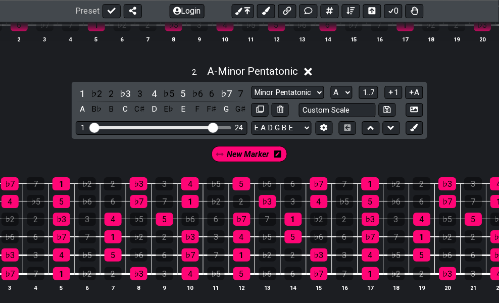
click at [236, 161] on span "New Marker" at bounding box center [248, 154] width 42 height 15
click at [259, 113] on icon at bounding box center [260, 109] width 8 height 8
select select "A"
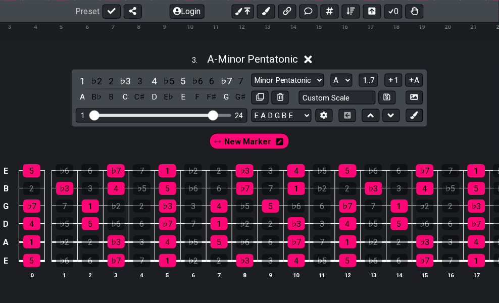
scroll to position [729, 0]
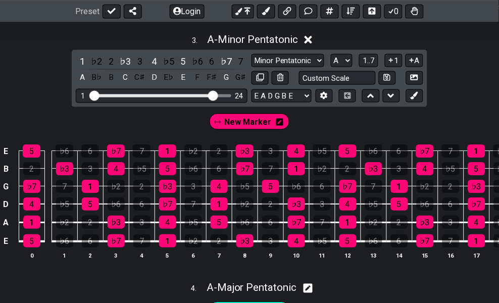
click at [245, 130] on span "New Marker" at bounding box center [248, 122] width 47 height 15
click at [256, 130] on span "New Marker" at bounding box center [248, 122] width 42 height 15
click at [198, 68] on div "♭6" at bounding box center [197, 62] width 13 height 14
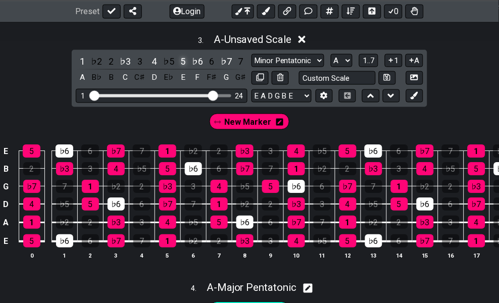
click at [183, 68] on div "5" at bounding box center [183, 62] width 13 height 14
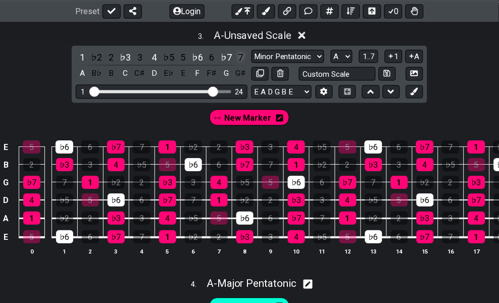
scroll to position [673, 0]
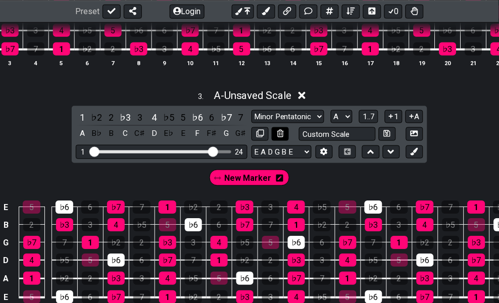
click at [278, 137] on icon at bounding box center [280, 134] width 7 height 8
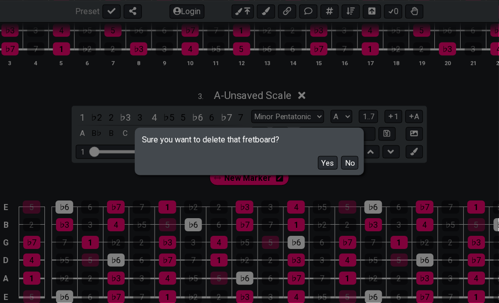
click at [329, 160] on button "Yes" at bounding box center [328, 163] width 20 height 14
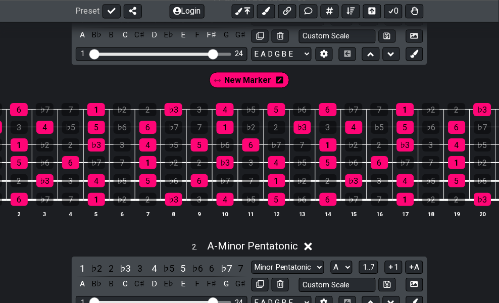
scroll to position [224, 0]
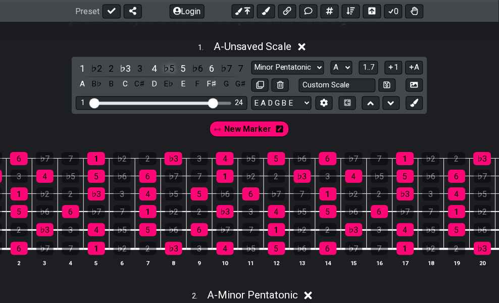
click at [171, 66] on div "♭5" at bounding box center [168, 69] width 13 height 14
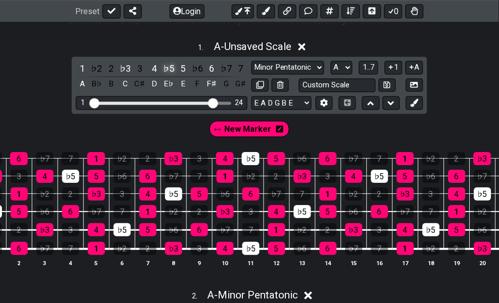
click at [170, 68] on div "♭5" at bounding box center [168, 69] width 13 height 14
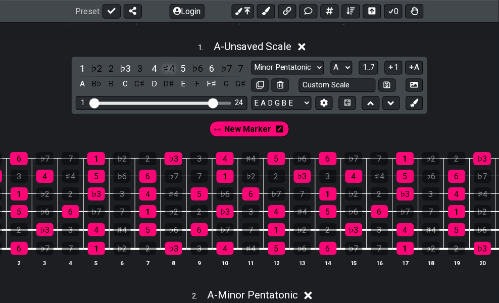
click at [169, 65] on div "♯4" at bounding box center [168, 69] width 13 height 14
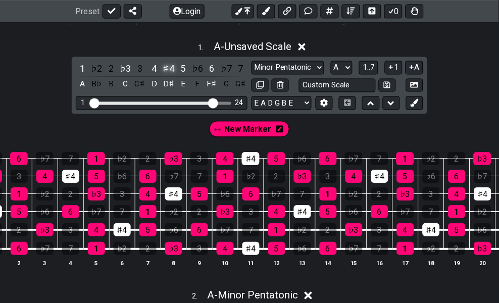
click at [169, 65] on div "♯4" at bounding box center [168, 69] width 13 height 14
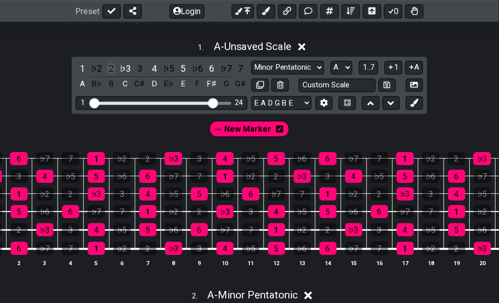
click at [107, 67] on div "2" at bounding box center [110, 69] width 13 height 14
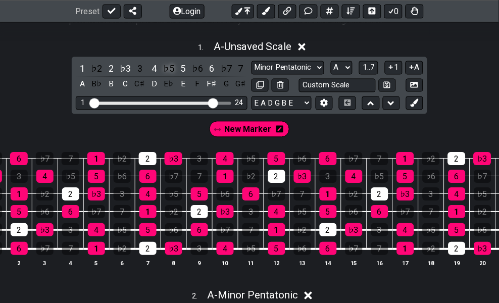
click at [169, 68] on div "♭5" at bounding box center [168, 69] width 13 height 14
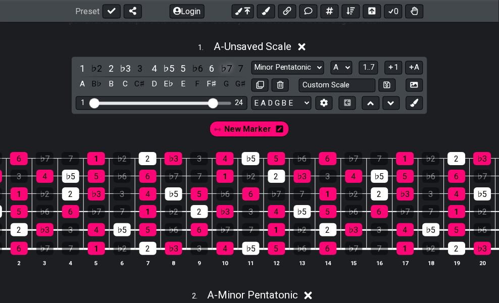
click at [228, 63] on div "♭7" at bounding box center [226, 69] width 13 height 14
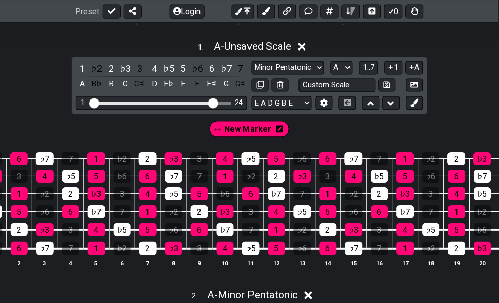
click at [238, 131] on span "New Marker" at bounding box center [248, 129] width 47 height 15
click at [209, 67] on div "6" at bounding box center [211, 69] width 13 height 14
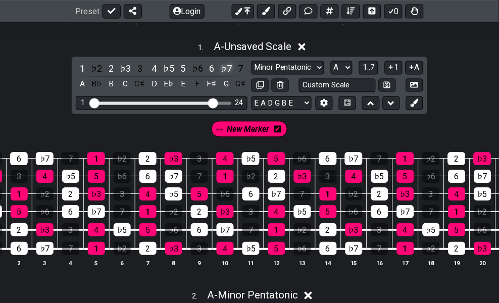
click at [228, 68] on div "♭7" at bounding box center [226, 69] width 13 height 14
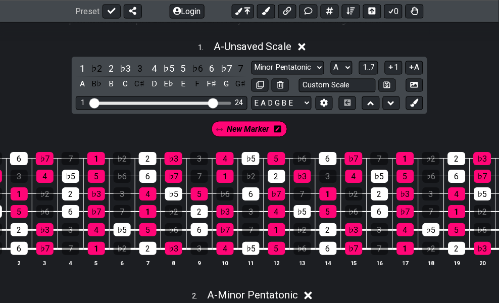
click at [248, 127] on span "New Marker" at bounding box center [248, 129] width 42 height 15
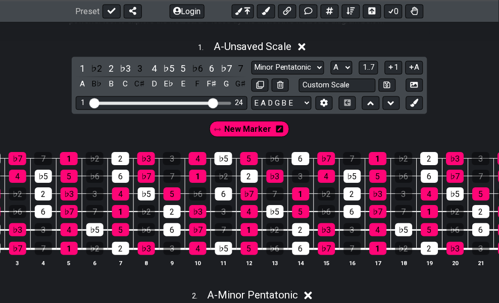
scroll to position [0, 97]
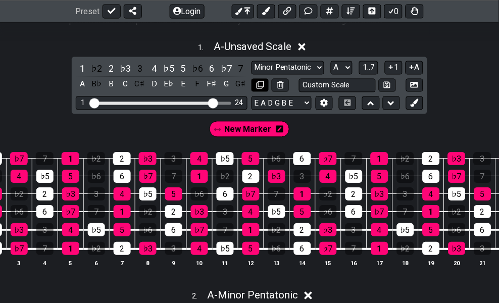
click at [259, 85] on icon at bounding box center [260, 85] width 8 height 8
select select "A"
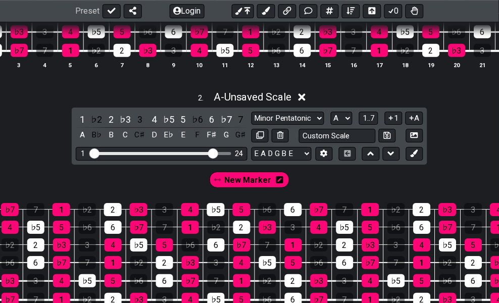
scroll to position [448, 0]
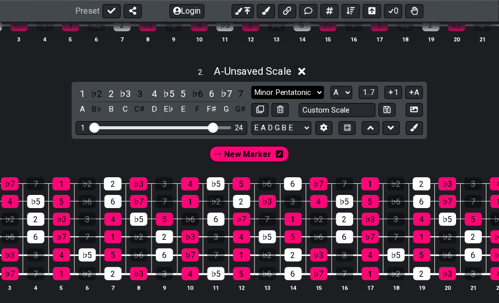
click at [283, 98] on select "Minor Pentatonic Click to edit Minor Pentatonic Major Pentatonic Minor Blues Ma…" at bounding box center [287, 93] width 73 height 14
select select "Major Pentatonic"
click at [251, 94] on select "Minor Pentatonic Click to edit Minor Pentatonic Major Pentatonic Minor Blues Ma…" at bounding box center [287, 93] width 73 height 14
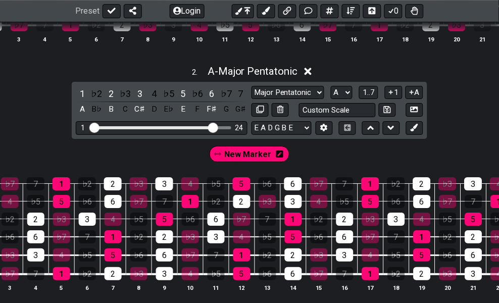
click at [278, 158] on icon at bounding box center [279, 154] width 7 height 8
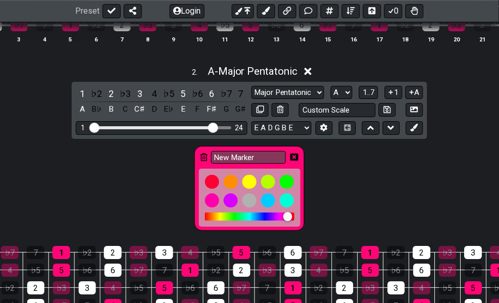
click at [200, 160] on div "New Marker" at bounding box center [249, 188] width 110 height 85
click at [202, 161] on icon at bounding box center [203, 157] width 7 height 8
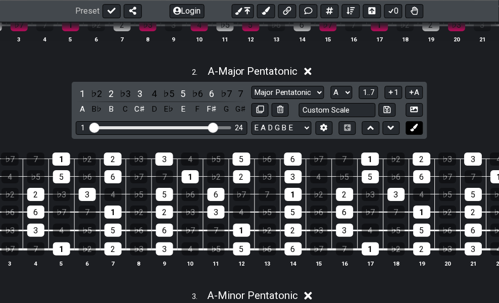
click at [419, 135] on button at bounding box center [414, 128] width 17 height 14
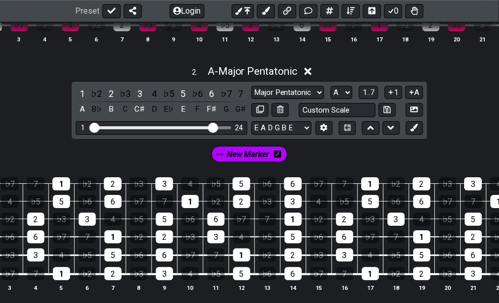
click at [278, 157] on icon at bounding box center [277, 153] width 7 height 7
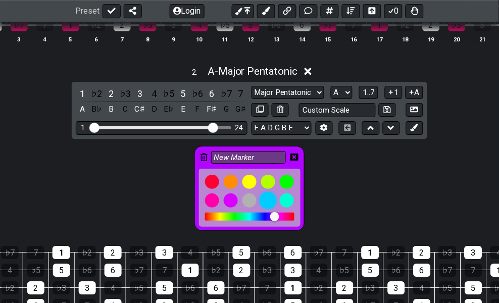
click at [270, 209] on div at bounding box center [267, 200] width 17 height 17
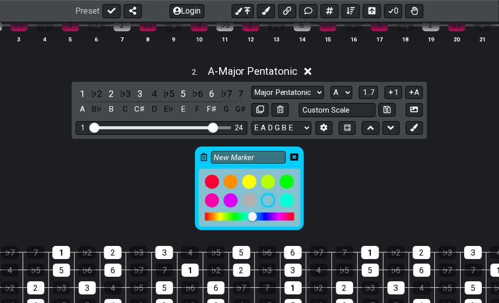
click at [294, 161] on icon at bounding box center [294, 157] width 8 height 8
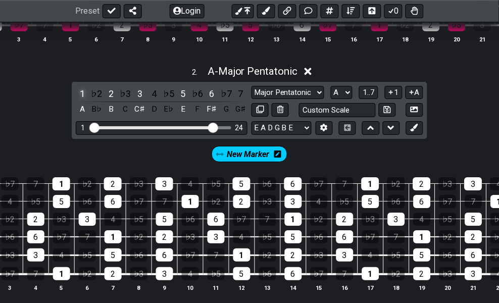
click at [82, 100] on div "1" at bounding box center [82, 94] width 13 height 14
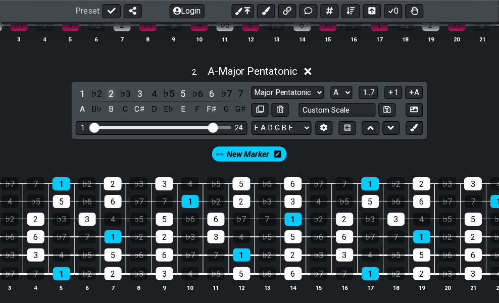
click at [113, 99] on div "2" at bounding box center [110, 94] width 13 height 14
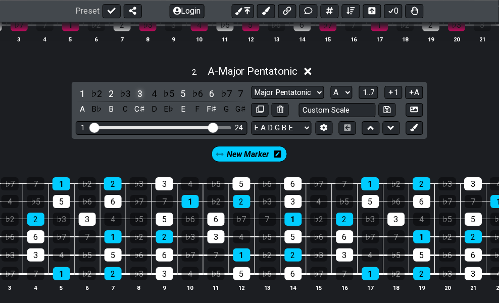
click at [139, 99] on div "3" at bounding box center [139, 94] width 13 height 14
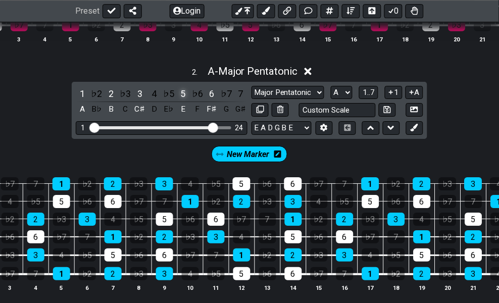
click at [183, 100] on div "5" at bounding box center [183, 94] width 13 height 14
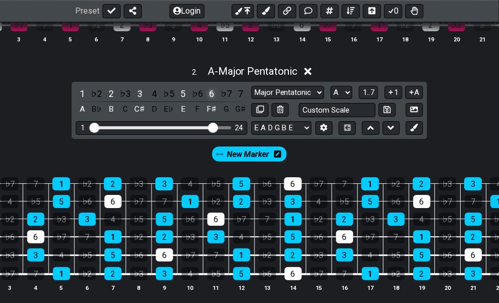
click at [207, 100] on div "6" at bounding box center [211, 94] width 13 height 14
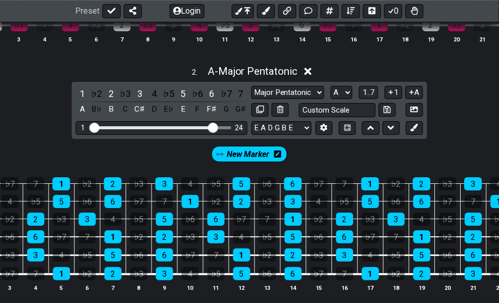
click at [250, 161] on span "New Marker" at bounding box center [248, 154] width 42 height 15
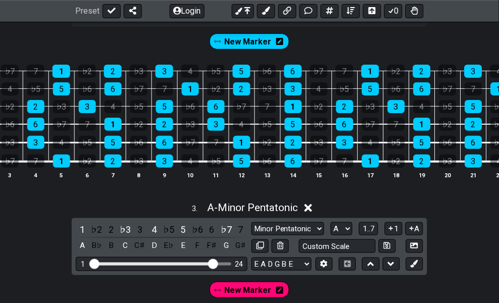
scroll to position [505, 0]
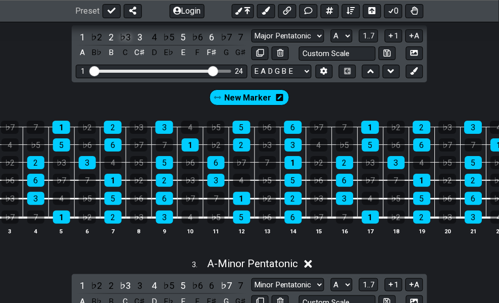
drag, startPoint x: 128, startPoint y: 41, endPoint x: 129, endPoint y: 53, distance: 12.2
click at [129, 41] on div "♭3" at bounding box center [125, 37] width 13 height 14
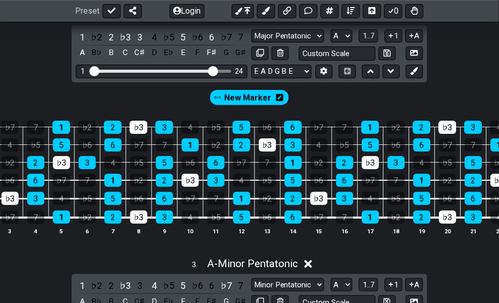
click at [227, 38] on div "1 ♭2 2 ♭3 3 4 ♭5 5 ♭6 6 ♭7 7 A B♭ B C C♯ D E♭ E F F♯ G G♯ Minor Pentatonic Clic…" at bounding box center [249, 53] width 355 height 57
click at [227, 41] on div "♭7" at bounding box center [226, 37] width 13 height 14
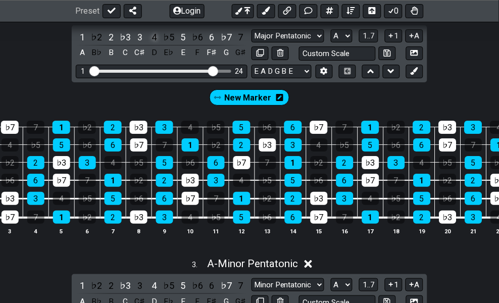
click at [155, 44] on div "4" at bounding box center [154, 37] width 13 height 14
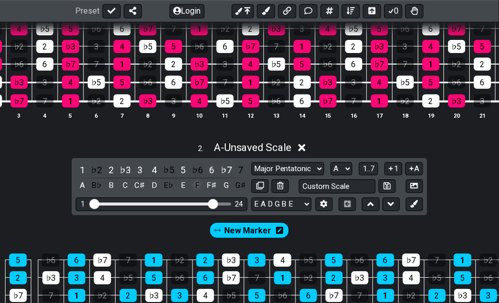
scroll to position [392, 0]
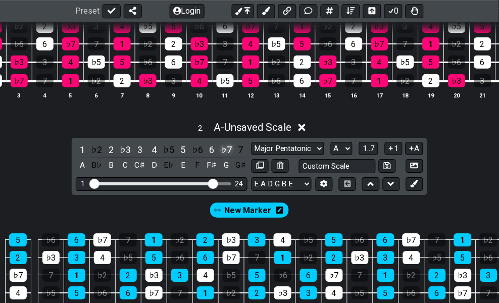
click at [228, 154] on div "♭7" at bounding box center [226, 150] width 13 height 14
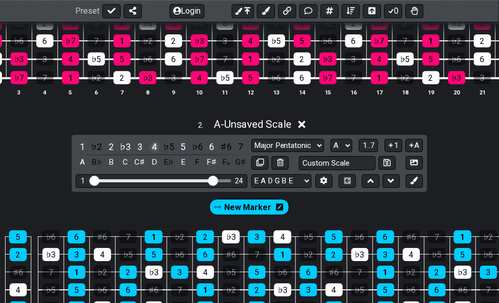
scroll to position [336, 0]
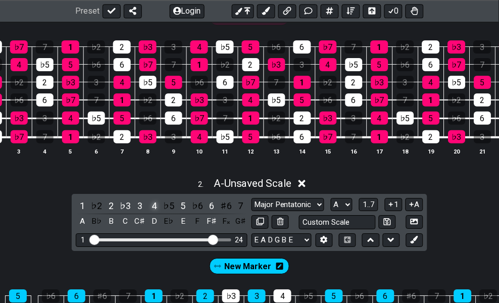
click at [153, 212] on div "4" at bounding box center [154, 206] width 13 height 14
click at [226, 210] on div "♯6" at bounding box center [226, 206] width 13 height 14
click at [224, 210] on div "♯6" at bounding box center [226, 206] width 13 height 14
click at [226, 212] on div "♭7" at bounding box center [226, 206] width 13 height 14
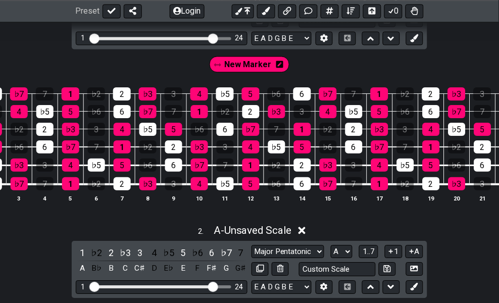
scroll to position [224, 0]
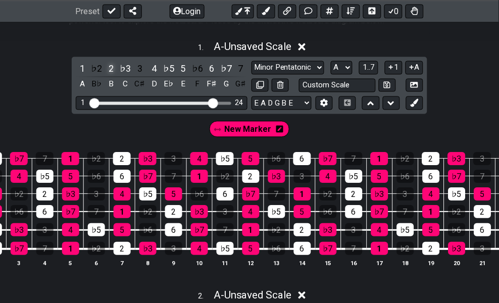
click at [112, 64] on div "2" at bounding box center [110, 69] width 13 height 14
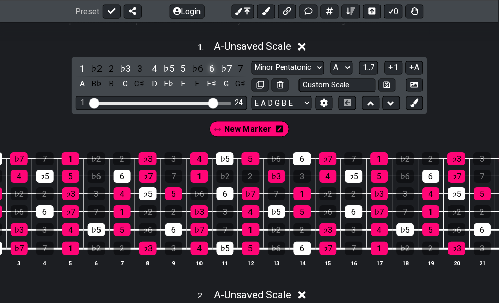
click at [209, 64] on div "6" at bounding box center [211, 69] width 13 height 14
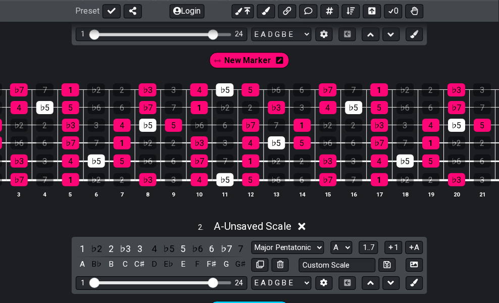
scroll to position [448, 0]
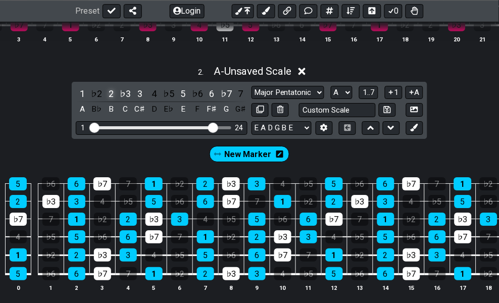
click at [109, 98] on div "2" at bounding box center [110, 94] width 13 height 14
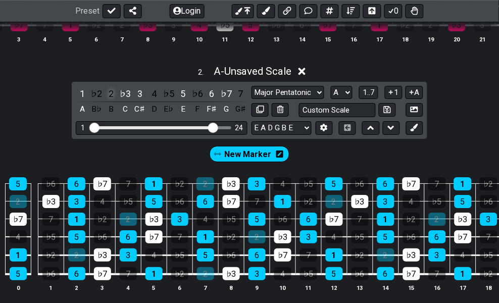
click at [112, 97] on div "2" at bounding box center [110, 94] width 13 height 14
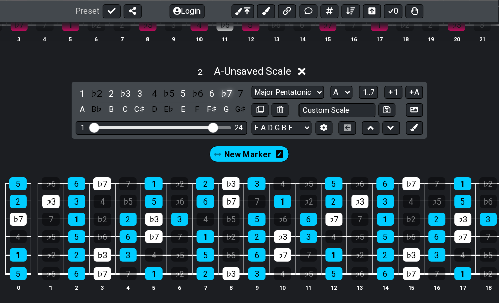
click at [222, 99] on div "♭7" at bounding box center [226, 94] width 13 height 14
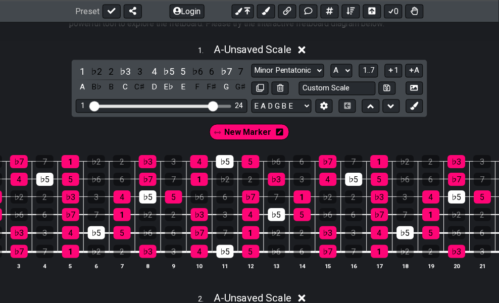
scroll to position [168, 0]
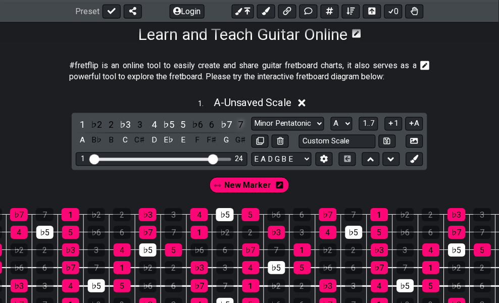
click at [239, 122] on div "7" at bounding box center [240, 125] width 13 height 14
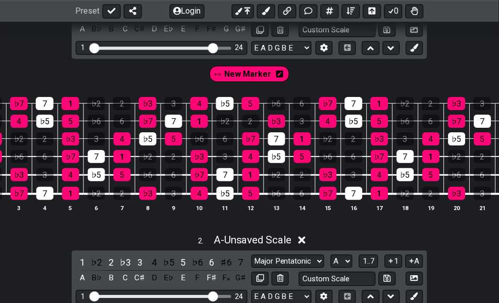
scroll to position [448, 0]
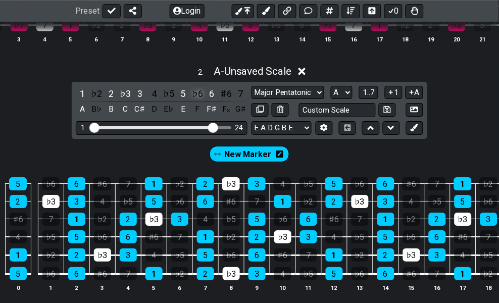
click at [200, 98] on div "♭6" at bounding box center [197, 94] width 13 height 14
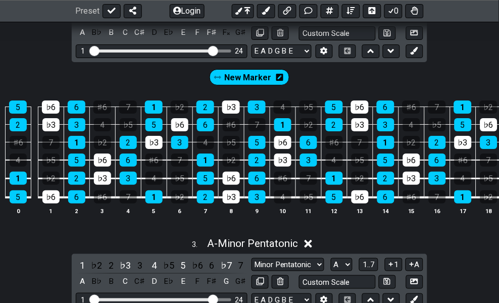
scroll to position [505, 0]
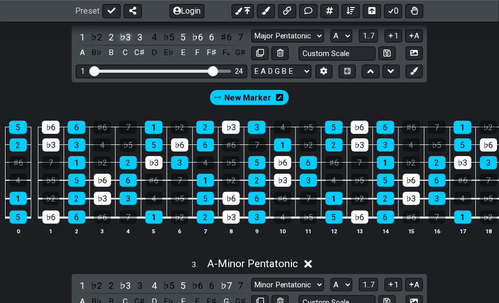
click at [130, 44] on div "♭3" at bounding box center [125, 37] width 13 height 14
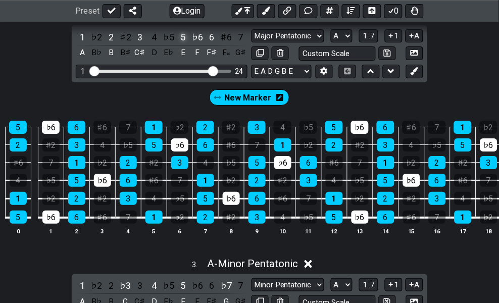
click at [182, 44] on div "5" at bounding box center [183, 37] width 13 height 14
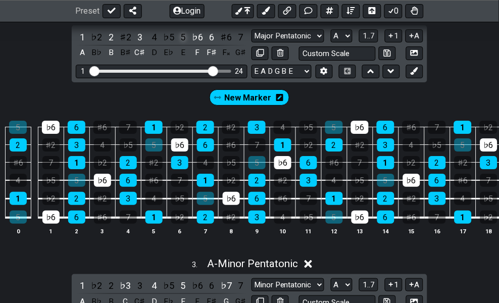
click at [182, 43] on div "5" at bounding box center [183, 37] width 13 height 14
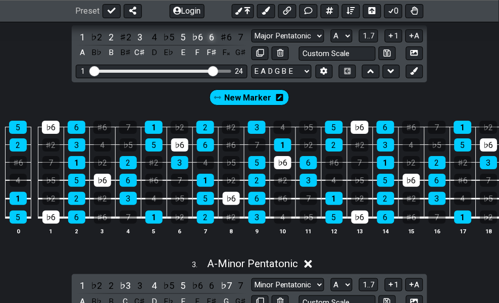
click at [208, 44] on div "6" at bounding box center [211, 37] width 13 height 14
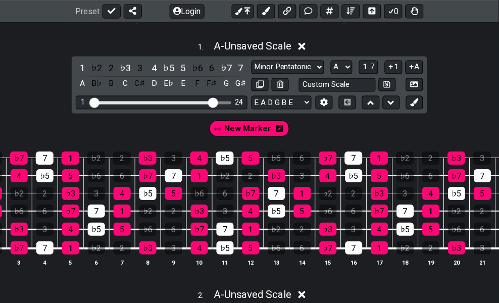
scroll to position [224, 0]
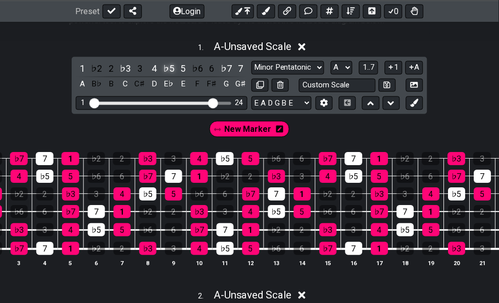
click at [170, 68] on div "♭5" at bounding box center [168, 69] width 13 height 14
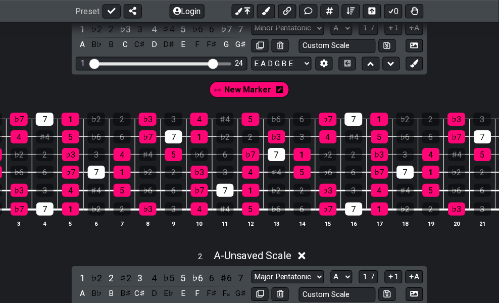
scroll to position [448, 0]
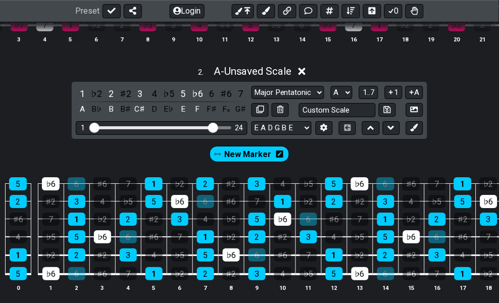
click at [79, 190] on div "6" at bounding box center [77, 183] width 18 height 13
click at [215, 98] on div "6" at bounding box center [211, 94] width 13 height 14
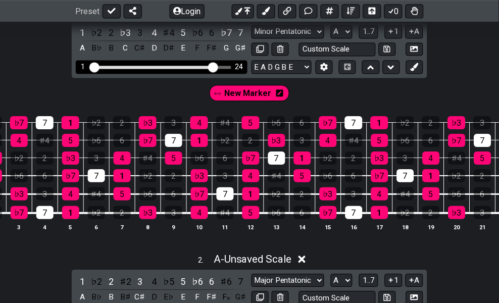
scroll to position [224, 0]
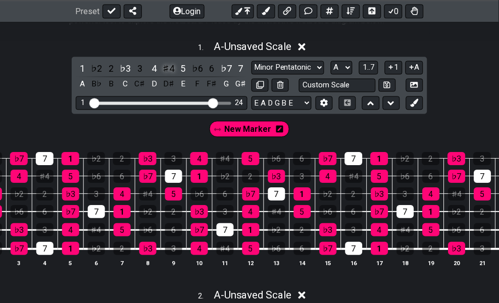
click at [171, 67] on div "♯4" at bounding box center [168, 69] width 13 height 14
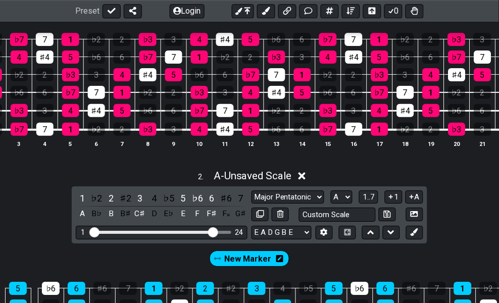
scroll to position [448, 0]
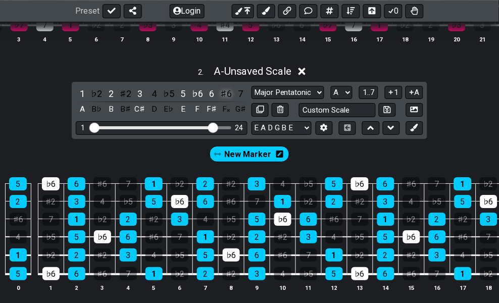
click at [231, 100] on div "♯6" at bounding box center [226, 94] width 13 height 14
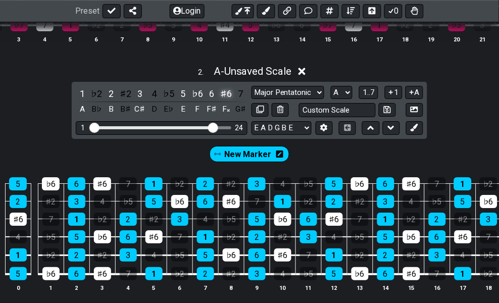
click at [230, 100] on div "♯6" at bounding box center [226, 94] width 13 height 14
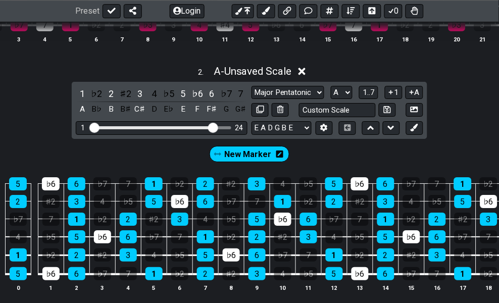
click at [230, 100] on div "♭7" at bounding box center [226, 94] width 13 height 14
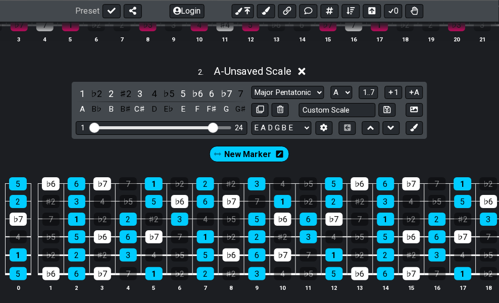
click at [230, 100] on div "♭7" at bounding box center [226, 94] width 13 height 14
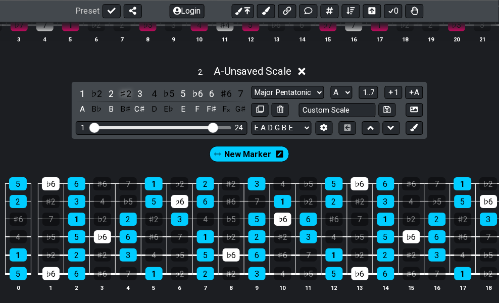
click at [125, 100] on div "♯2" at bounding box center [125, 94] width 13 height 14
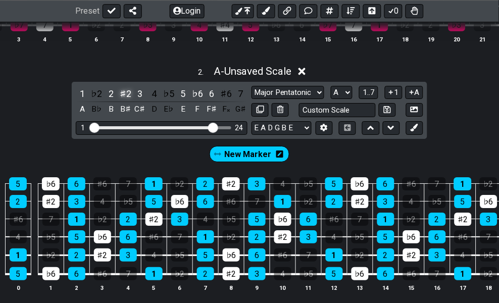
click at [124, 100] on div "♯2" at bounding box center [125, 94] width 13 height 14
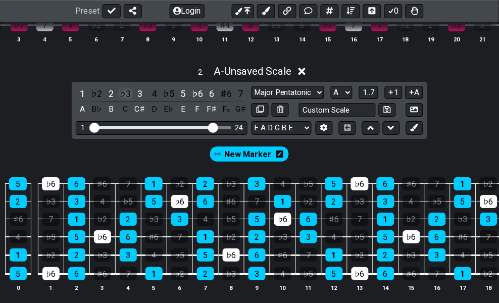
click at [126, 97] on div "♭3" at bounding box center [125, 94] width 13 height 14
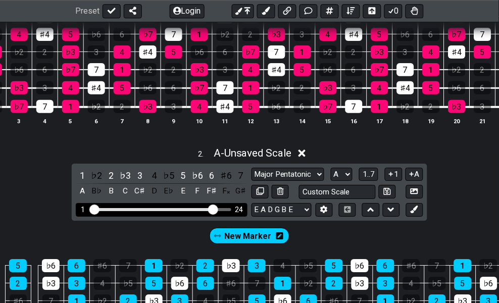
scroll to position [280, 0]
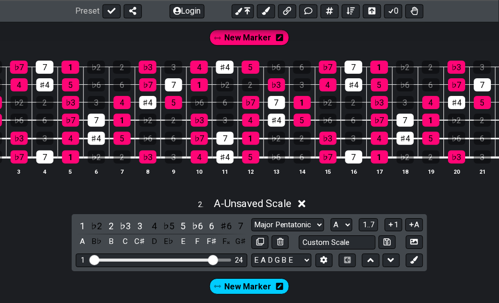
scroll to position [336, 0]
